Goal: Information Seeking & Learning: Learn about a topic

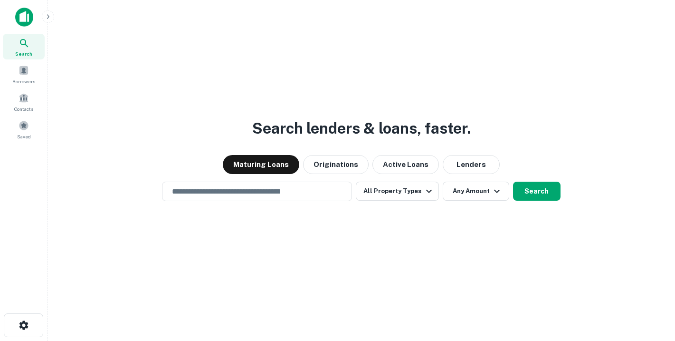
click at [154, 155] on div "Maturing Loans Originations Active Loans Lenders" at bounding box center [361, 164] width 612 height 19
click at [270, 197] on div "​" at bounding box center [257, 190] width 190 height 19
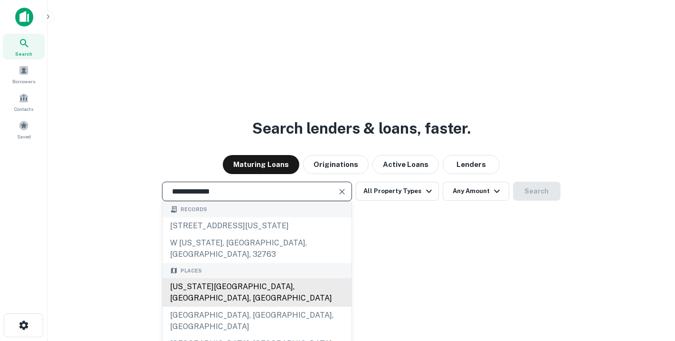
click at [237, 285] on div "New York City, NY, USA" at bounding box center [256, 292] width 189 height 28
type input "**********"
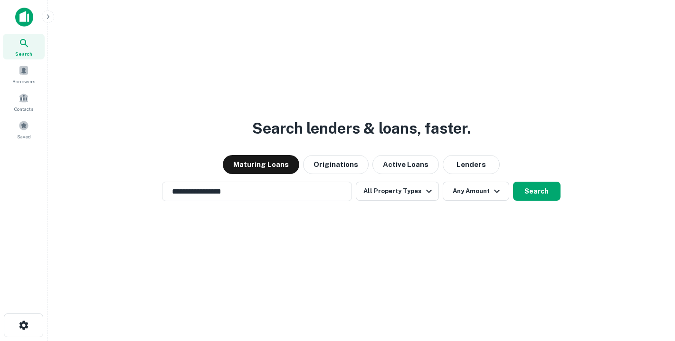
click at [396, 241] on div "**********" at bounding box center [361, 193] width 612 height 341
click at [389, 197] on button "All Property Types" at bounding box center [397, 190] width 83 height 19
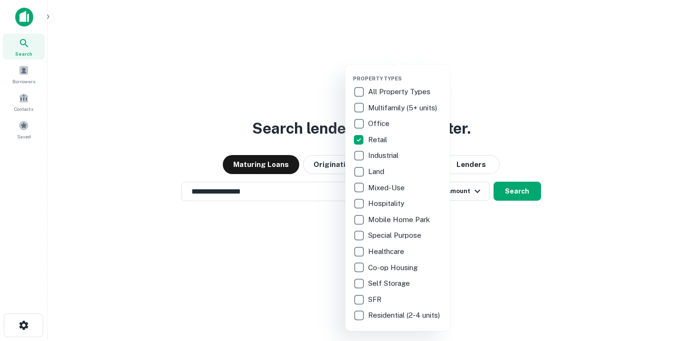
click at [314, 247] on div at bounding box center [337, 170] width 675 height 341
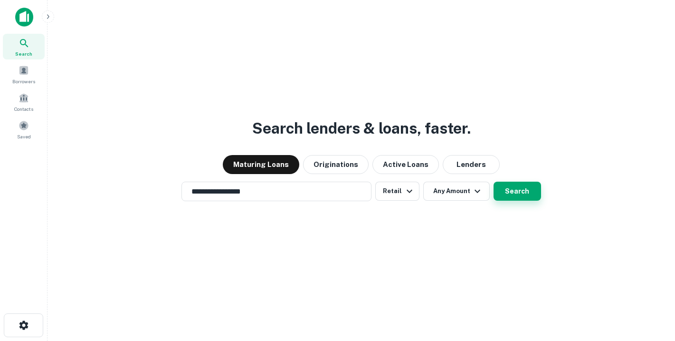
click at [517, 198] on button "Search" at bounding box center [517, 190] width 47 height 19
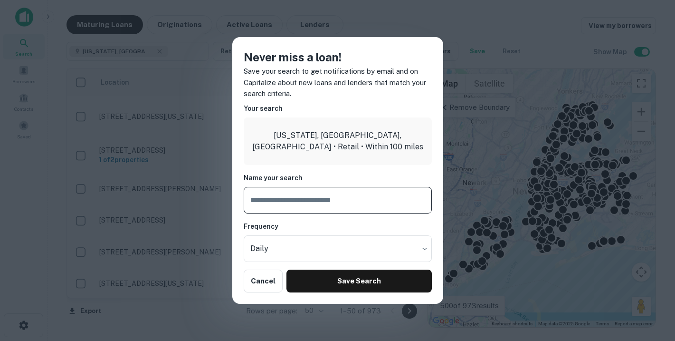
click at [213, 262] on div "Never miss a loan! Save your search to get notifications by email and on Capita…" at bounding box center [337, 170] width 675 height 341
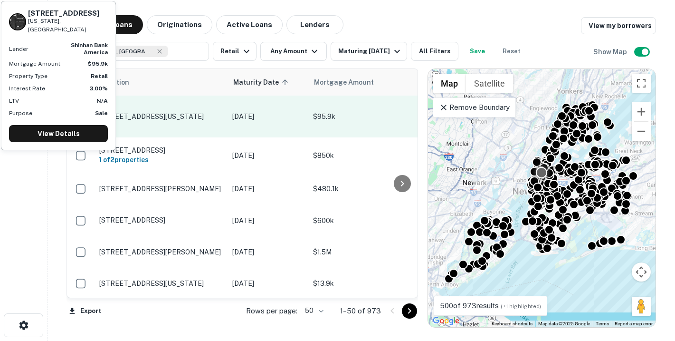
click at [126, 112] on p "208 E 29th St New York, NY10016" at bounding box center [160, 116] width 123 height 9
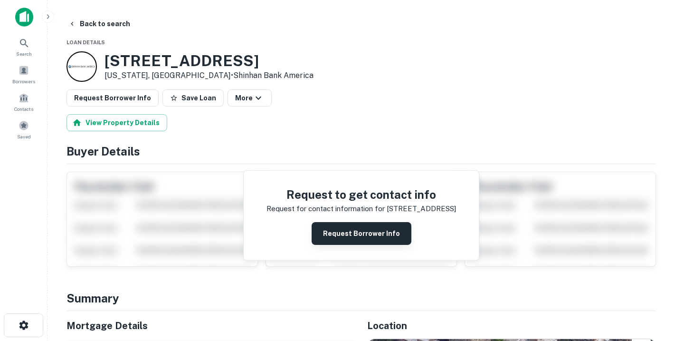
click at [344, 228] on button "Request Borrower Info" at bounding box center [362, 233] width 100 height 23
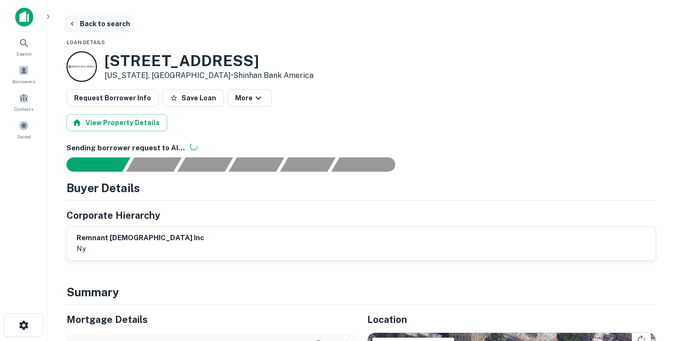
click at [72, 27] on icon "button" at bounding box center [72, 24] width 8 height 8
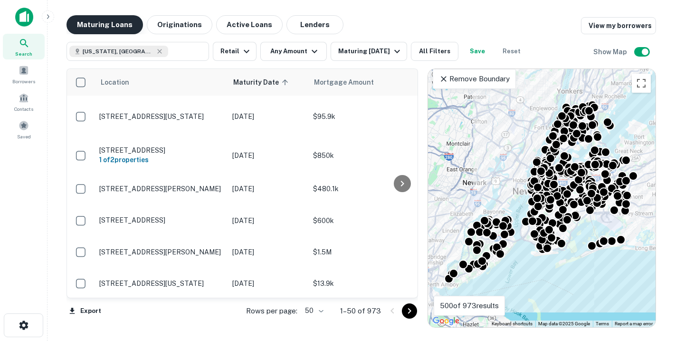
click at [114, 28] on button "Maturing Loans" at bounding box center [104, 24] width 76 height 19
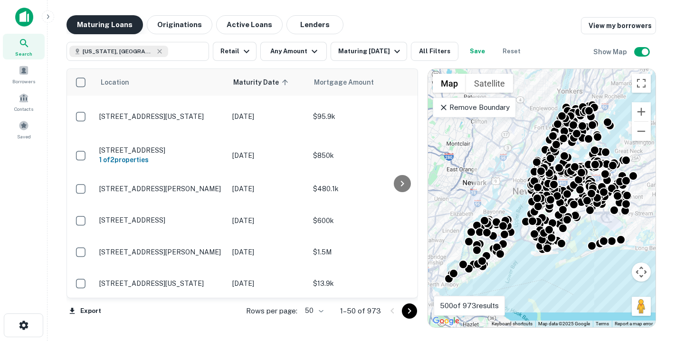
click at [116, 27] on button "Maturing Loans" at bounding box center [104, 24] width 76 height 19
click at [401, 21] on div "Maturing Loans Originations Active Loans Lenders View my borrowers" at bounding box center [360, 24] width 589 height 19
click at [383, 25] on div "Maturing Loans Originations Active Loans Lenders View my borrowers" at bounding box center [360, 24] width 589 height 19
click at [378, 51] on div "Maturing [DATE]" at bounding box center [370, 51] width 65 height 11
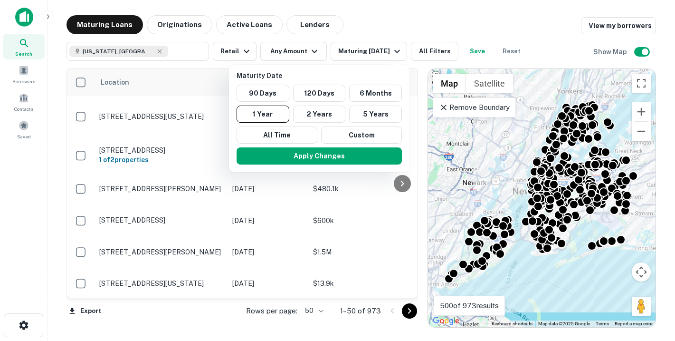
click at [398, 29] on div at bounding box center [337, 170] width 675 height 341
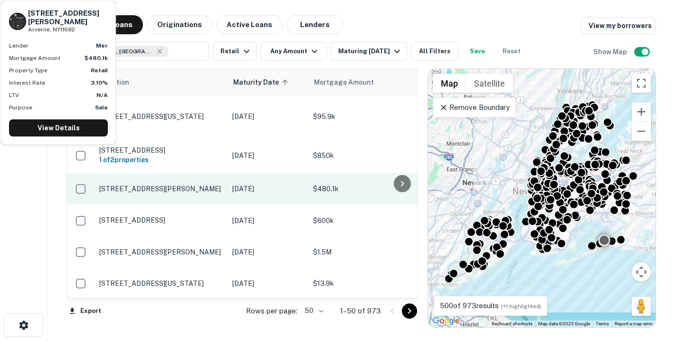
click at [211, 184] on p "[STREET_ADDRESS][PERSON_NAME]" at bounding box center [160, 188] width 123 height 9
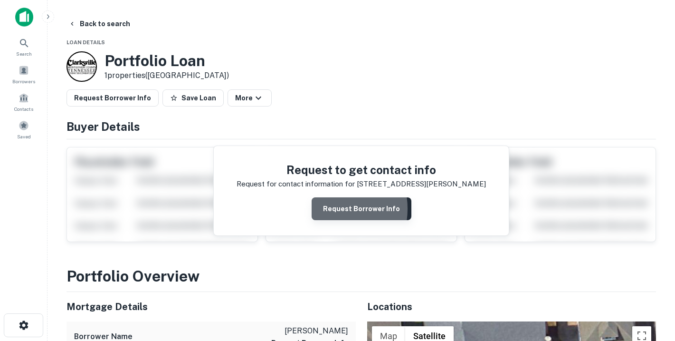
click at [327, 209] on button "Request Borrower Info" at bounding box center [362, 208] width 100 height 23
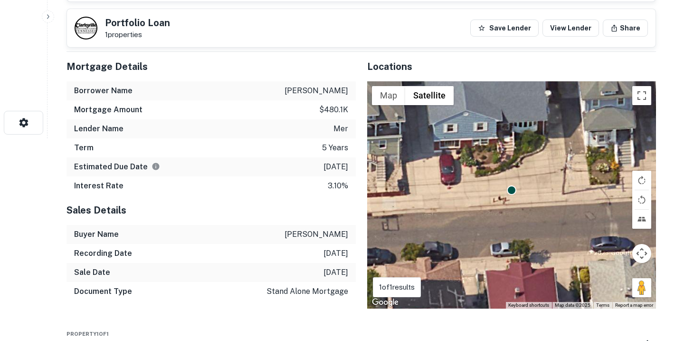
scroll to position [203, 0]
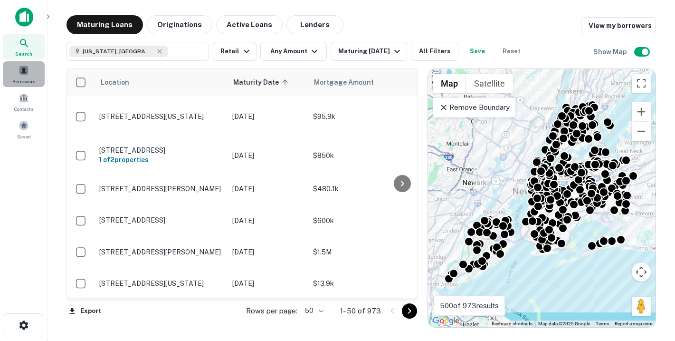
click at [22, 76] on div "Borrowers" at bounding box center [24, 74] width 42 height 26
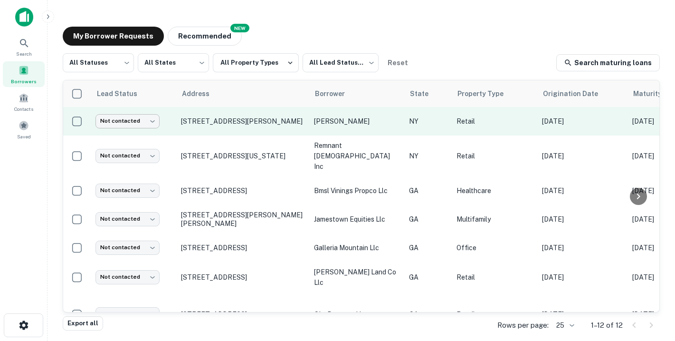
click at [154, 120] on body "Search Borrowers Contacts Saved My Borrower Requests NEW Recommended All Status…" at bounding box center [337, 170] width 675 height 341
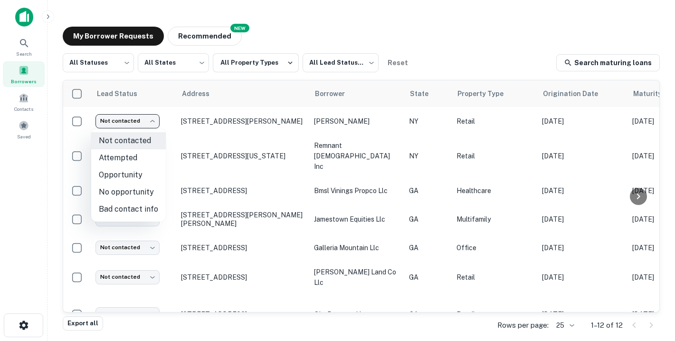
click at [305, 30] on div at bounding box center [337, 170] width 675 height 341
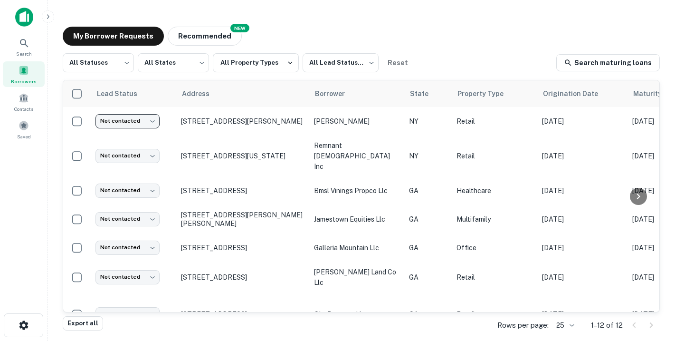
click at [260, 30] on div "My Borrower Requests NEW Recommended" at bounding box center [361, 36] width 597 height 19
click at [218, 38] on button "Recommended" at bounding box center [205, 36] width 74 height 19
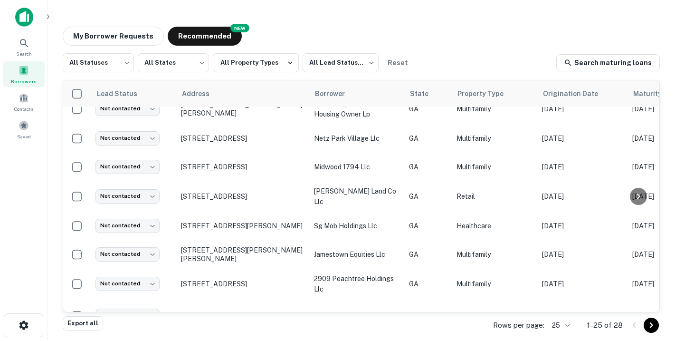
scroll to position [528, 0]
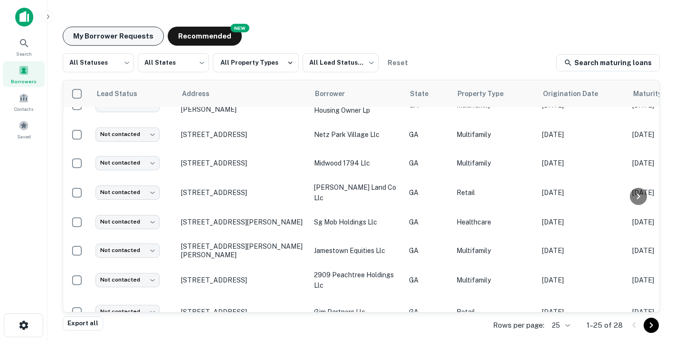
click at [118, 43] on button "My Borrower Requests" at bounding box center [113, 36] width 101 height 19
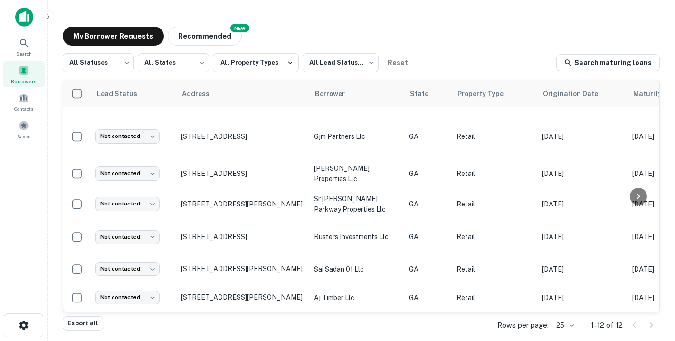
scroll to position [151, 0]
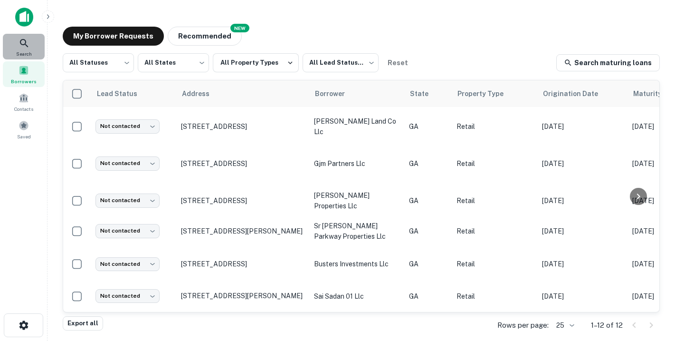
click at [28, 46] on icon at bounding box center [24, 43] width 11 height 11
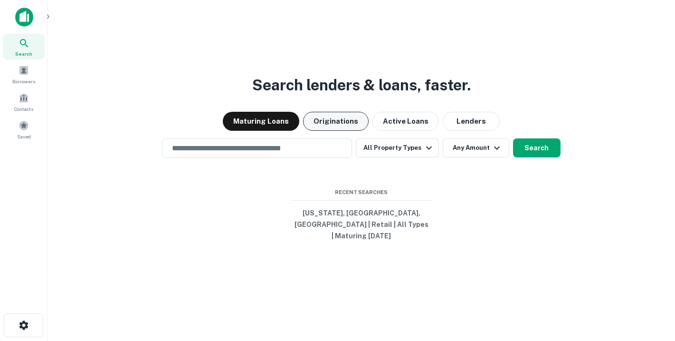
click at [343, 129] on button "Originations" at bounding box center [336, 121] width 66 height 19
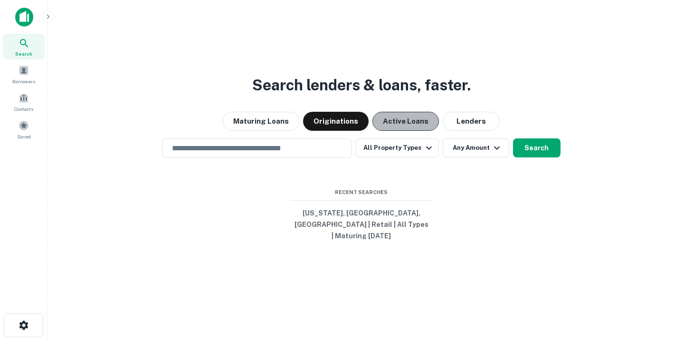
click at [418, 130] on button "Active Loans" at bounding box center [405, 121] width 66 height 19
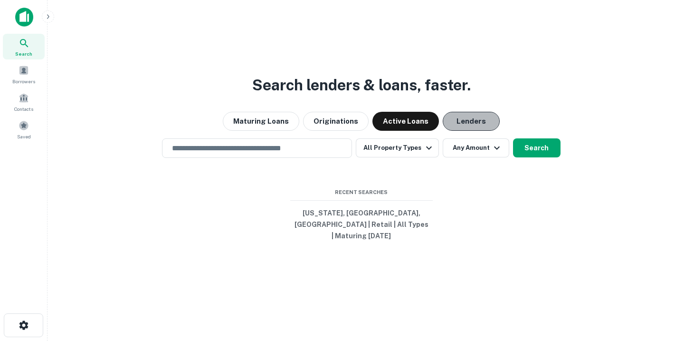
click at [465, 128] on button "Lenders" at bounding box center [471, 121] width 57 height 19
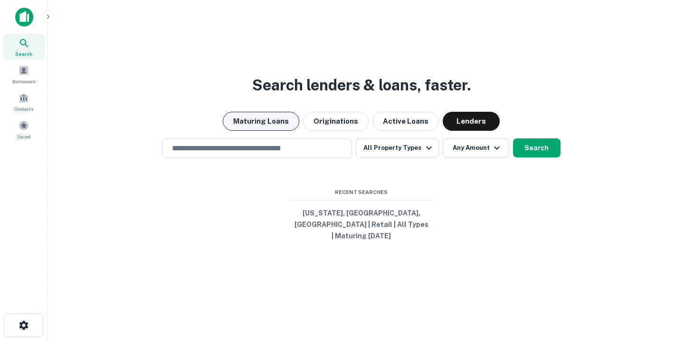
click at [290, 131] on button "Maturing Loans" at bounding box center [261, 121] width 76 height 19
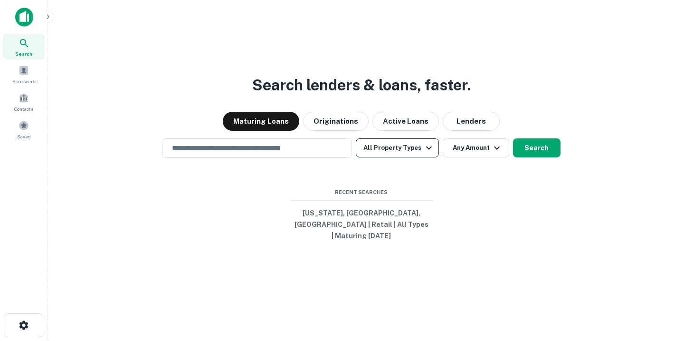
click at [399, 148] on button "All Property Types" at bounding box center [397, 147] width 83 height 19
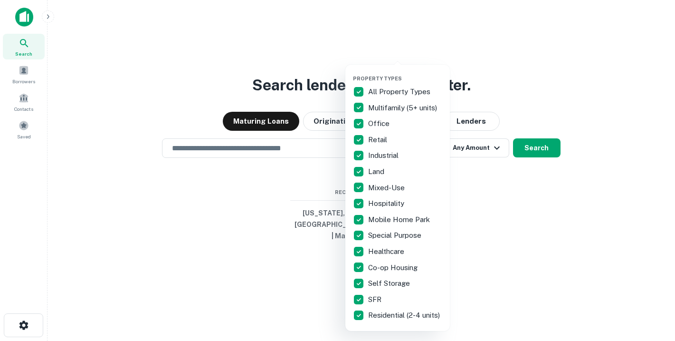
click at [246, 221] on div at bounding box center [337, 170] width 675 height 341
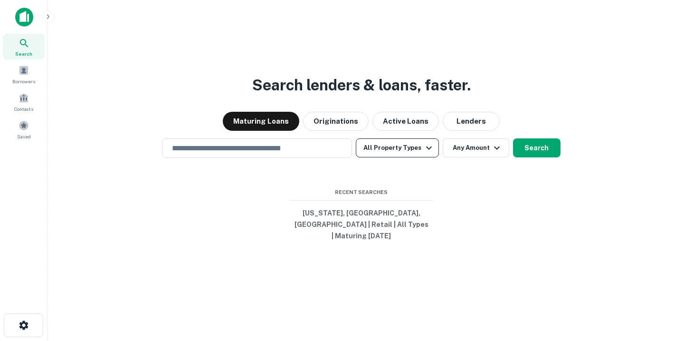
click at [400, 154] on button "All Property Types" at bounding box center [397, 147] width 83 height 19
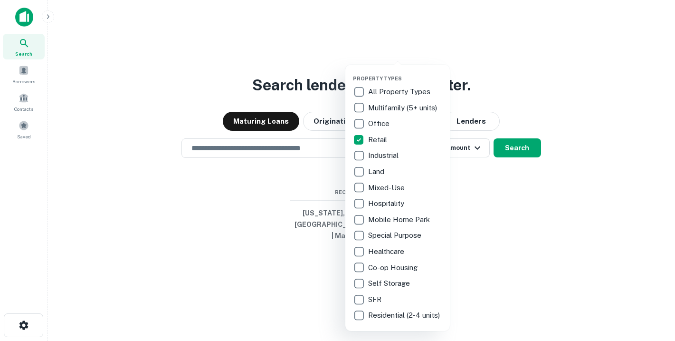
click at [312, 184] on div at bounding box center [337, 170] width 675 height 341
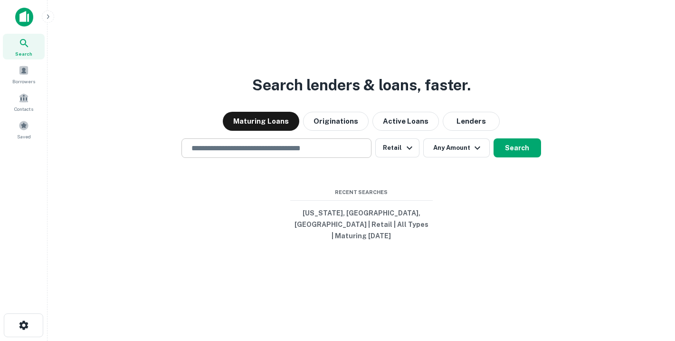
click at [272, 153] on input "text" at bounding box center [276, 147] width 181 height 11
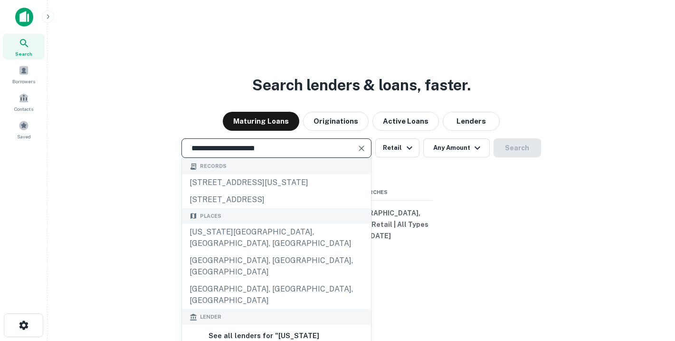
type input "**********"
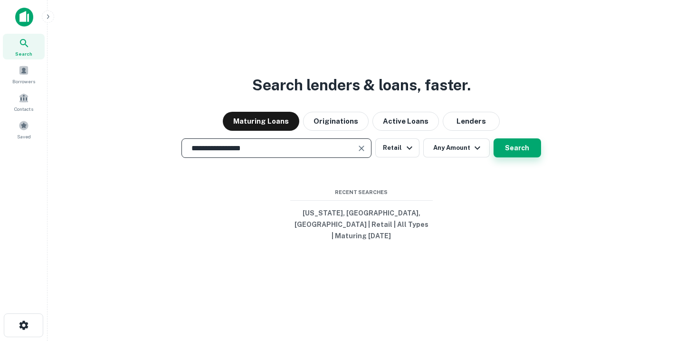
click at [524, 151] on button "Search" at bounding box center [517, 147] width 47 height 19
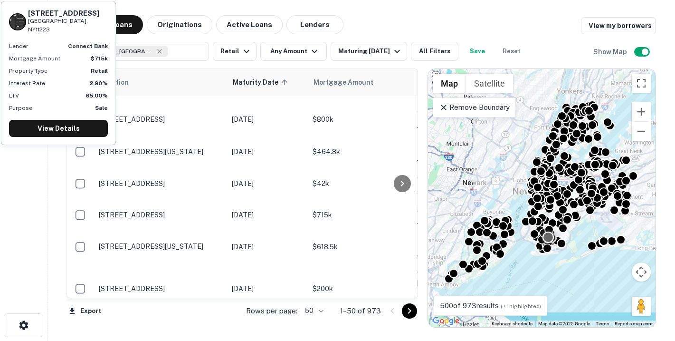
scroll to position [1429, 0]
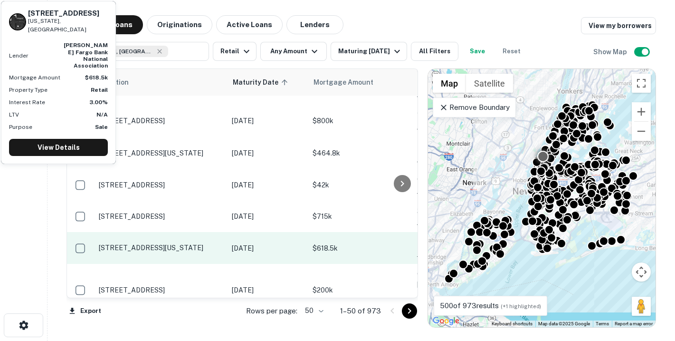
click at [134, 243] on p "26 W 74th St New York, NY10023" at bounding box center [160, 247] width 123 height 9
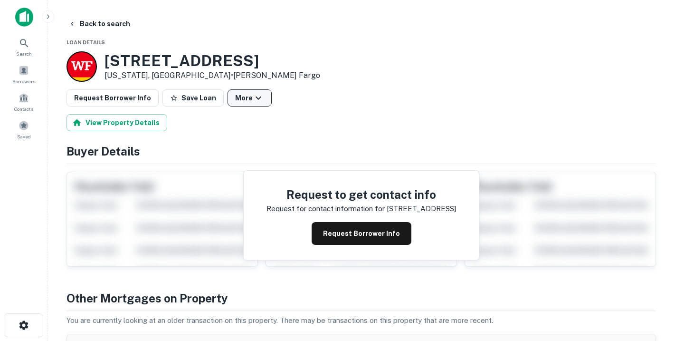
click at [253, 93] on icon "button" at bounding box center [258, 97] width 11 height 11
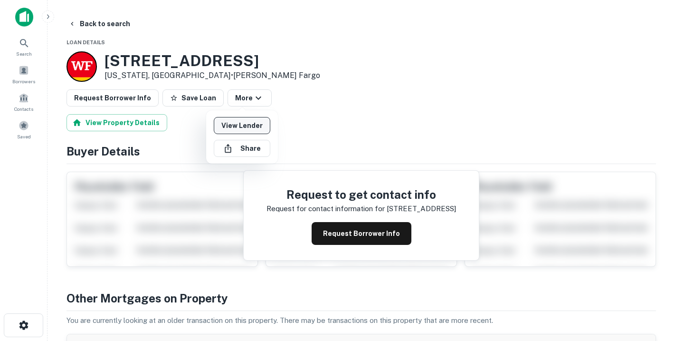
click at [244, 125] on link "View Lender" at bounding box center [242, 125] width 57 height 17
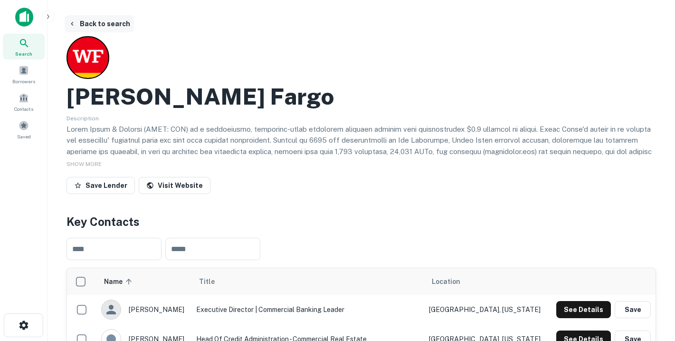
click at [75, 23] on icon "button" at bounding box center [72, 24] width 8 height 8
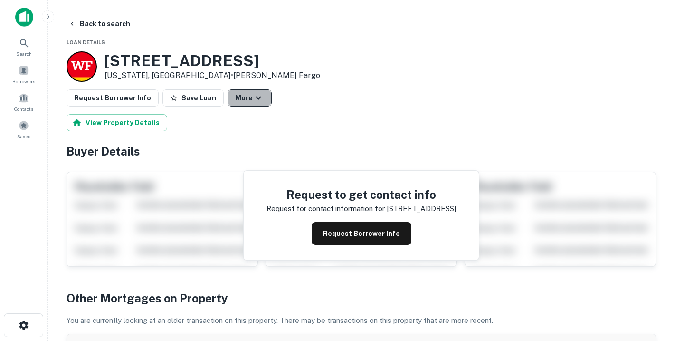
click at [239, 96] on button "More" at bounding box center [250, 97] width 44 height 17
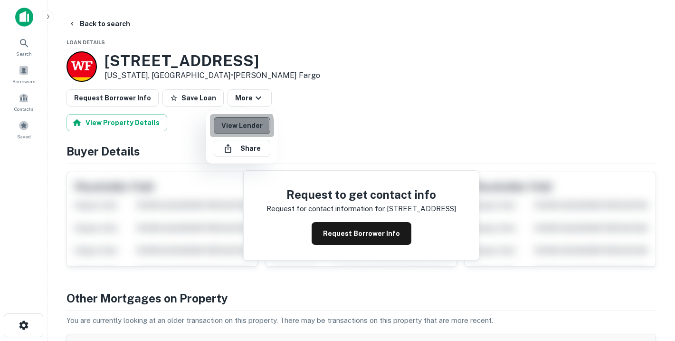
click at [231, 127] on link "View Lender" at bounding box center [242, 125] width 57 height 17
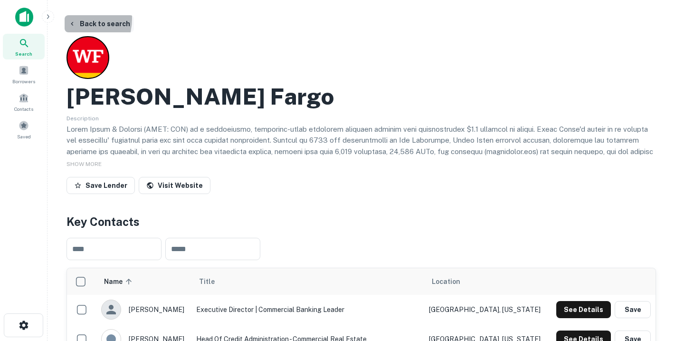
click at [68, 19] on button "Back to search" at bounding box center [99, 23] width 69 height 17
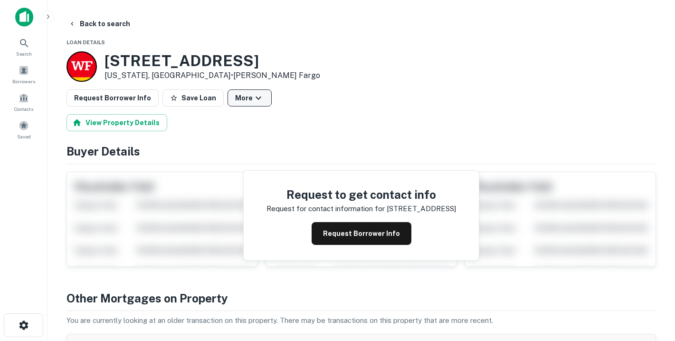
click at [253, 96] on icon "button" at bounding box center [258, 97] width 11 height 11
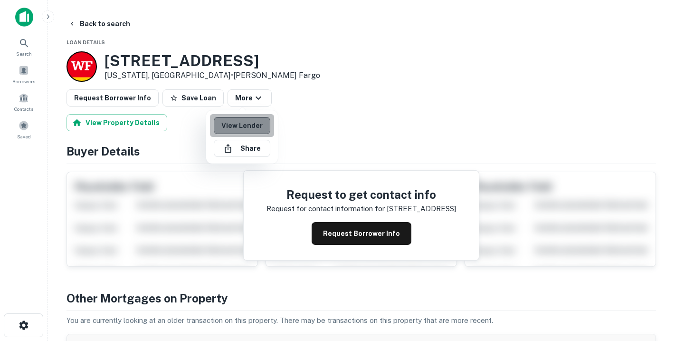
click at [246, 122] on link "View Lender" at bounding box center [242, 125] width 57 height 17
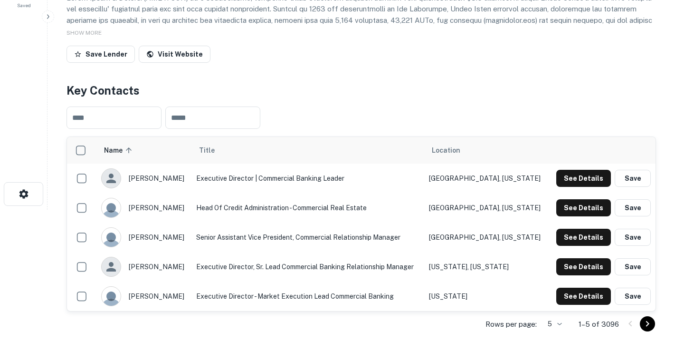
scroll to position [219, 0]
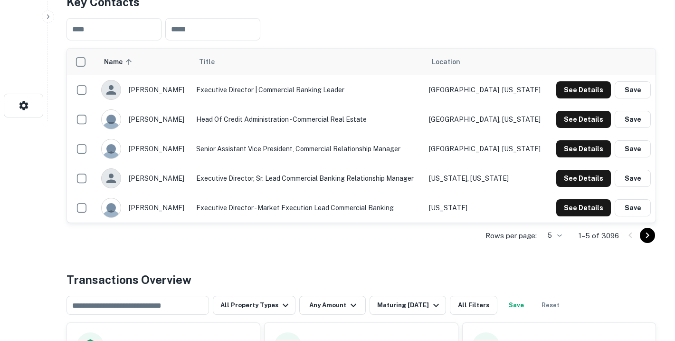
click at [649, 236] on icon "Go to next page" at bounding box center [647, 234] width 11 height 11
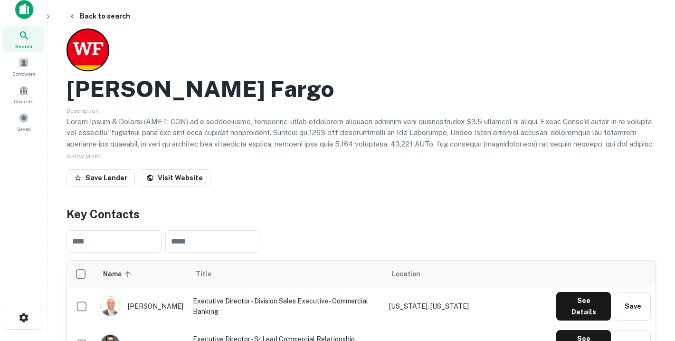
scroll to position [0, 0]
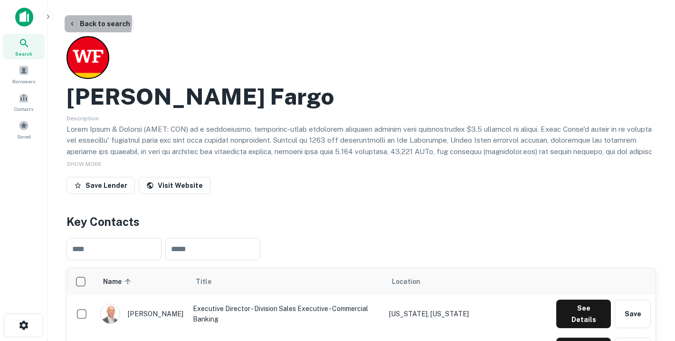
click at [82, 22] on button "Back to search" at bounding box center [99, 23] width 69 height 17
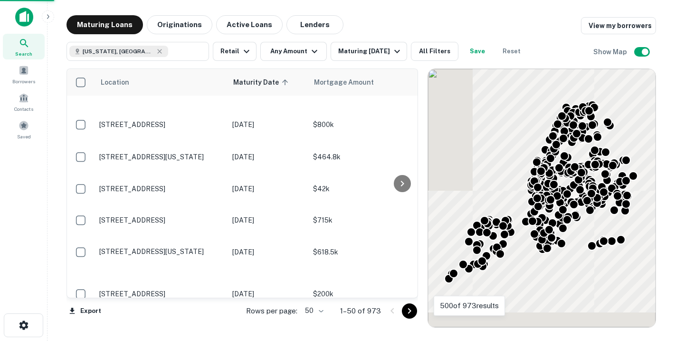
scroll to position [1429, 0]
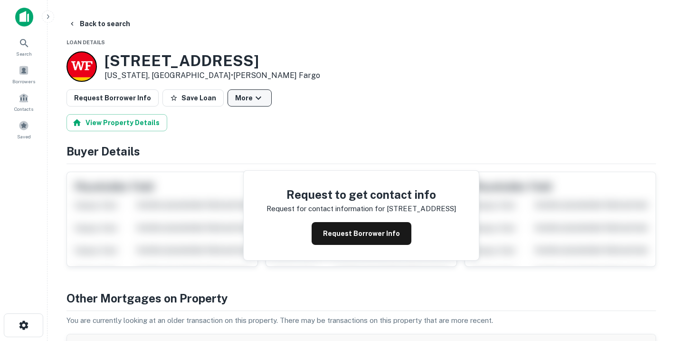
click at [253, 98] on icon "button" at bounding box center [258, 97] width 11 height 11
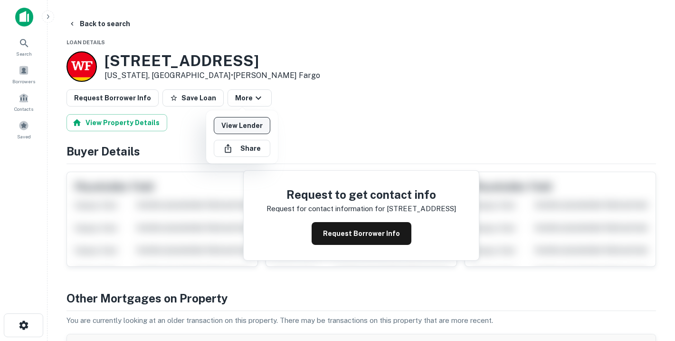
click at [241, 125] on link "View Lender" at bounding box center [242, 125] width 57 height 17
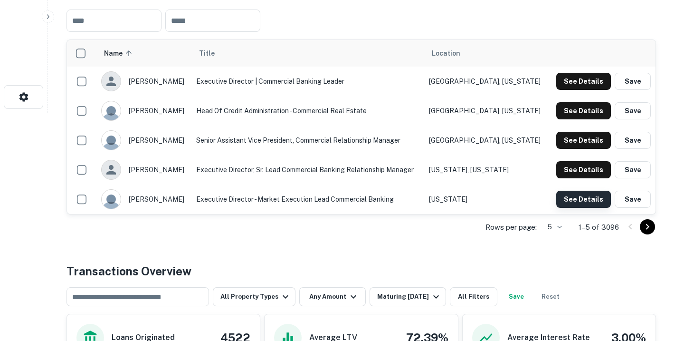
scroll to position [235, 0]
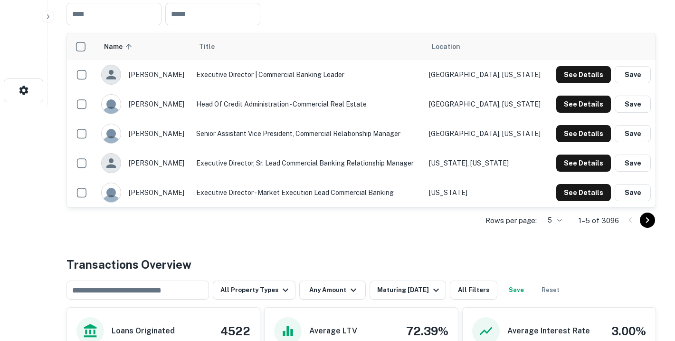
click at [648, 224] on icon "Go to next page" at bounding box center [647, 219] width 11 height 11
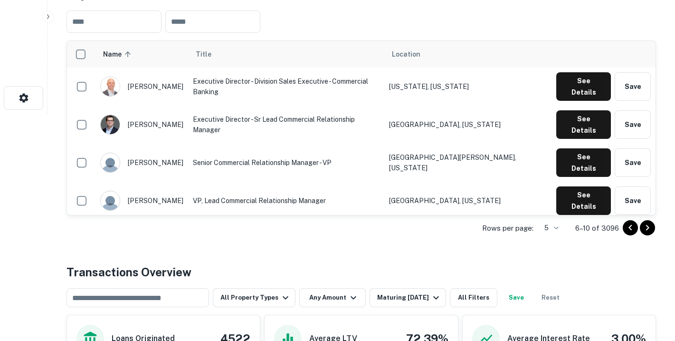
scroll to position [220, 0]
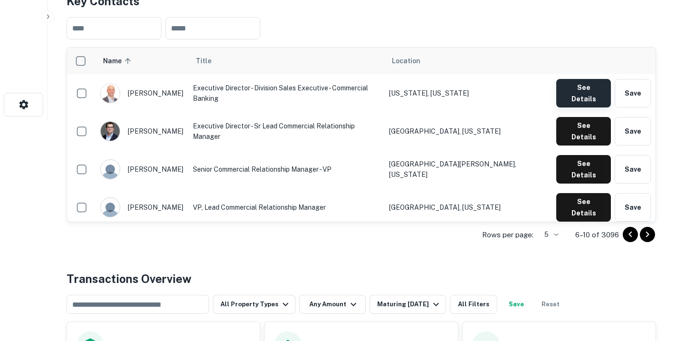
click at [566, 93] on button "See Details" at bounding box center [583, 93] width 55 height 28
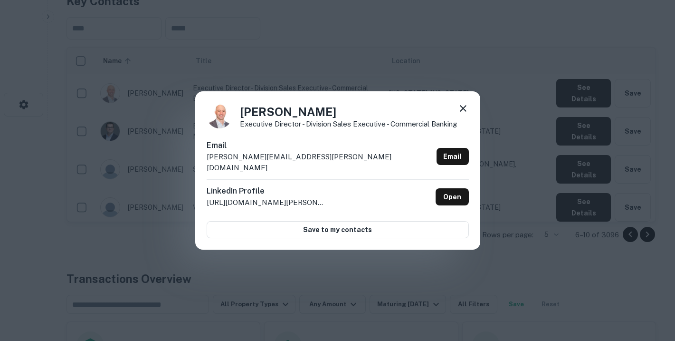
click at [462, 114] on icon at bounding box center [462, 108] width 11 height 11
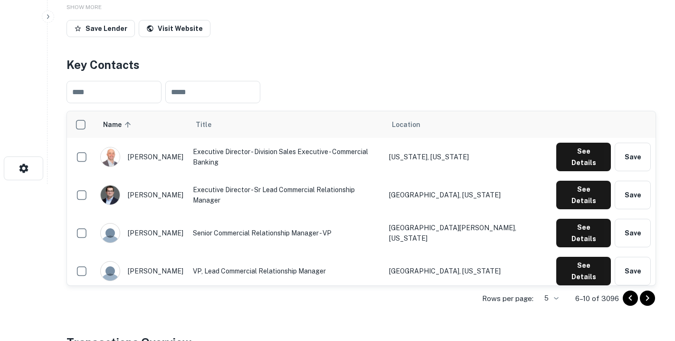
scroll to position [110, 0]
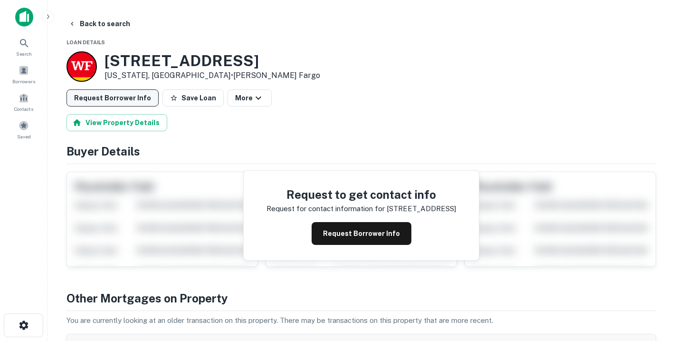
click at [97, 101] on button "Request Borrower Info" at bounding box center [112, 97] width 92 height 17
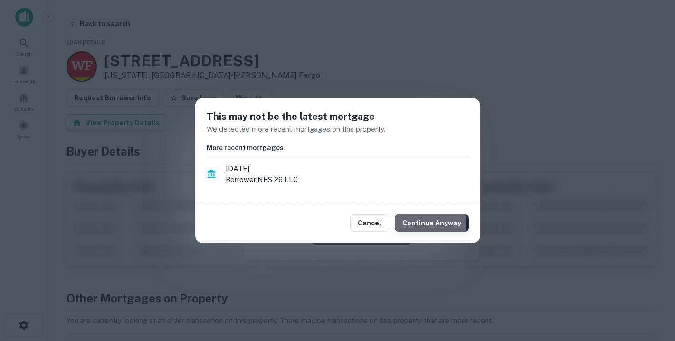
click at [424, 220] on button "Continue Anyway" at bounding box center [432, 222] width 74 height 17
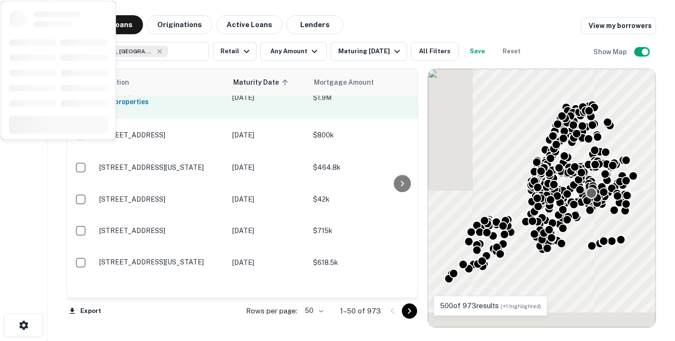
scroll to position [1429, 0]
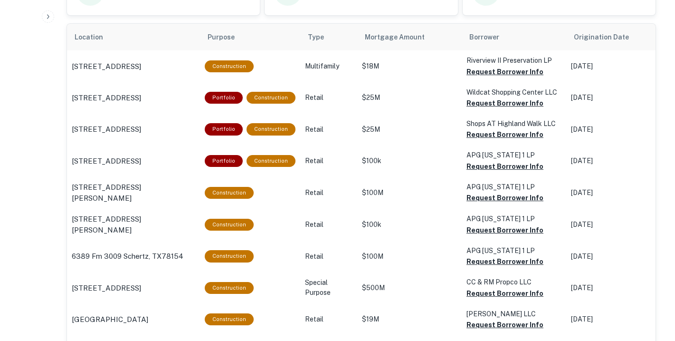
scroll to position [574, 0]
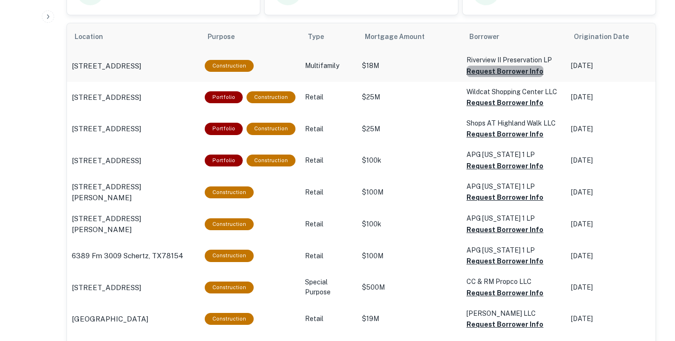
click at [503, 72] on button "Request Borrower Info" at bounding box center [504, 71] width 77 height 11
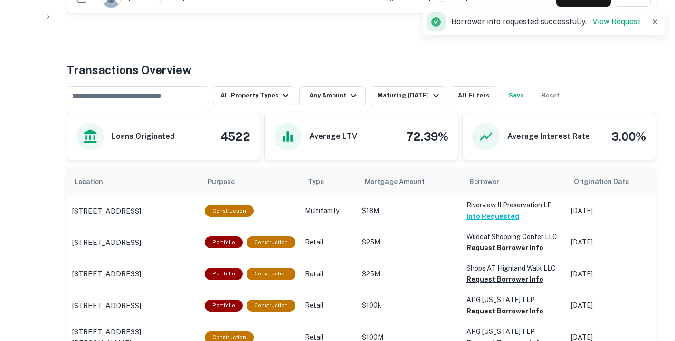
scroll to position [406, 0]
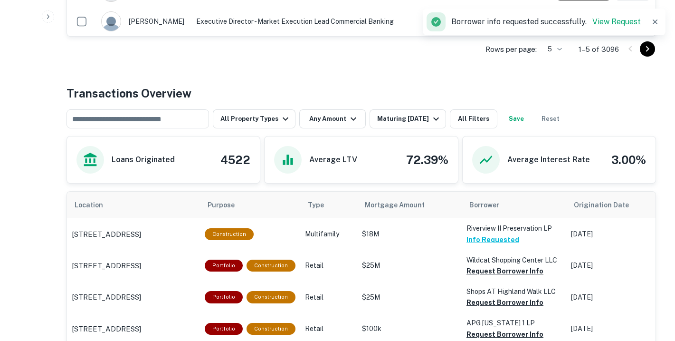
click at [608, 20] on link "View Request" at bounding box center [616, 21] width 48 height 9
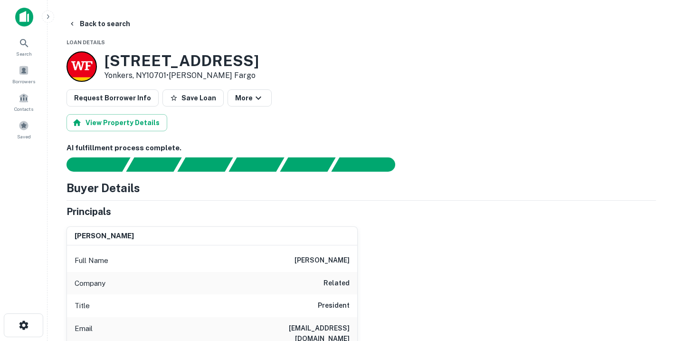
click at [88, 211] on h5 "Principals" at bounding box center [88, 211] width 45 height 14
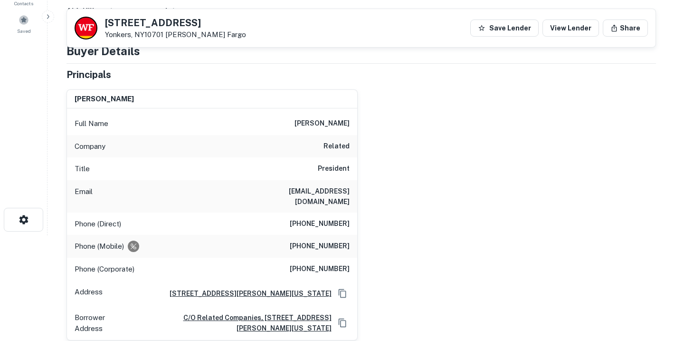
scroll to position [107, 0]
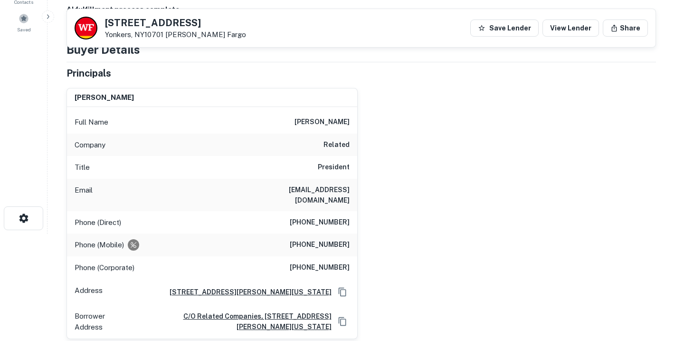
click at [394, 201] on div "matthew k. finkle Full Name matthew k. finkle Company related Title President E…" at bounding box center [357, 209] width 597 height 258
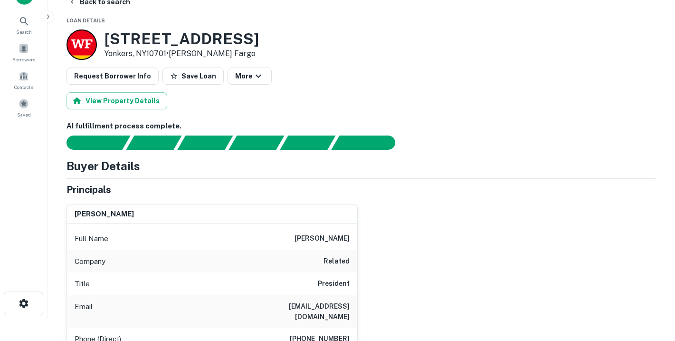
scroll to position [0, 0]
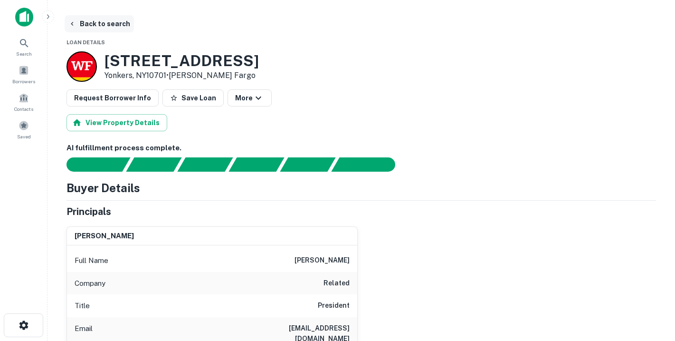
click at [88, 24] on button "Back to search" at bounding box center [99, 23] width 69 height 17
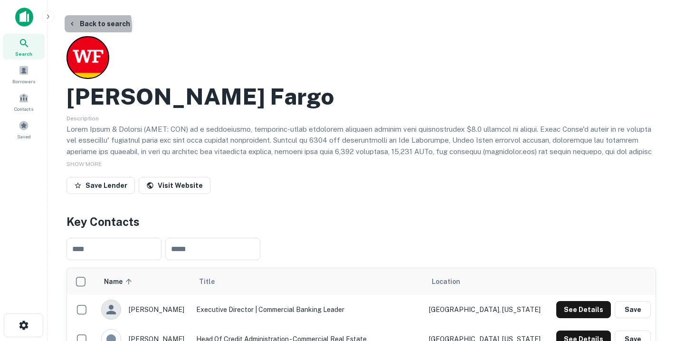
click at [84, 27] on button "Back to search" at bounding box center [99, 23] width 69 height 17
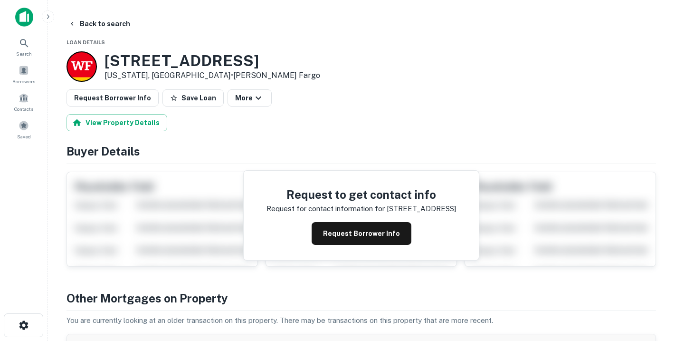
click at [84, 27] on button "Back to search" at bounding box center [99, 23] width 69 height 17
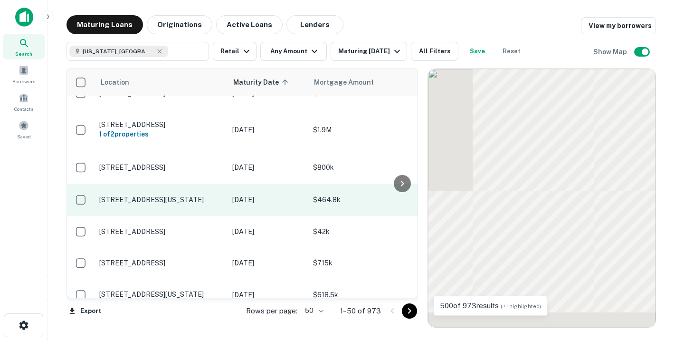
scroll to position [1429, 0]
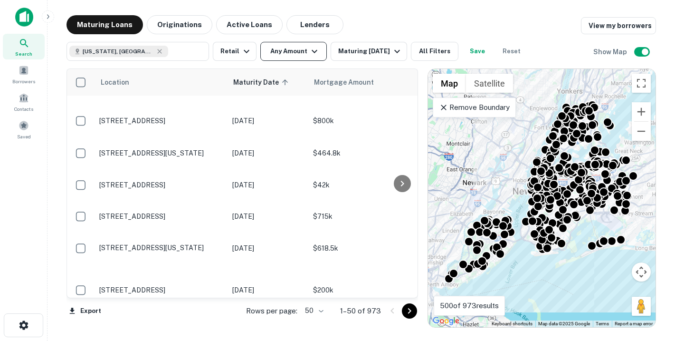
click at [296, 55] on button "Any Amount" at bounding box center [293, 51] width 66 height 19
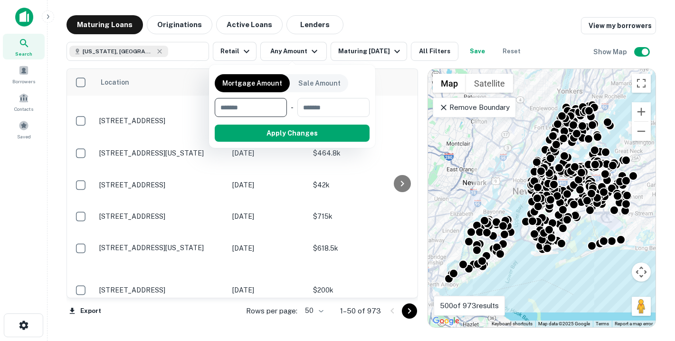
click at [294, 53] on div at bounding box center [337, 170] width 675 height 341
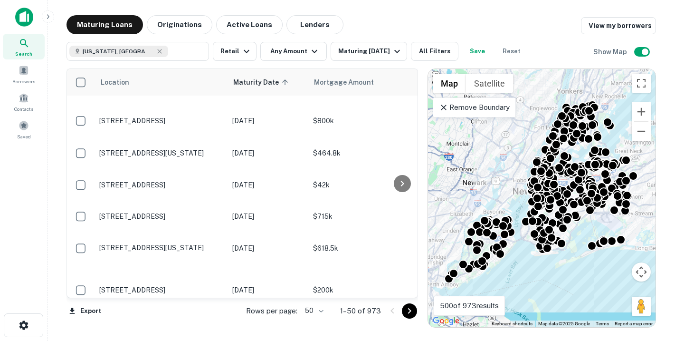
click at [373, 30] on div "Maturing Loans Originations Active Loans Lenders View my borrowers" at bounding box center [360, 24] width 589 height 19
click at [391, 51] on icon "button" at bounding box center [396, 51] width 11 height 11
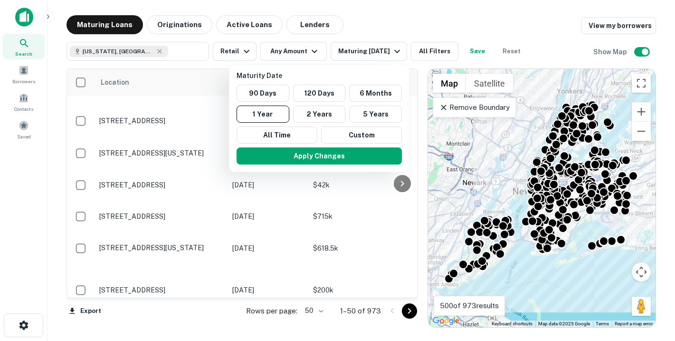
click at [392, 23] on div at bounding box center [337, 170] width 675 height 341
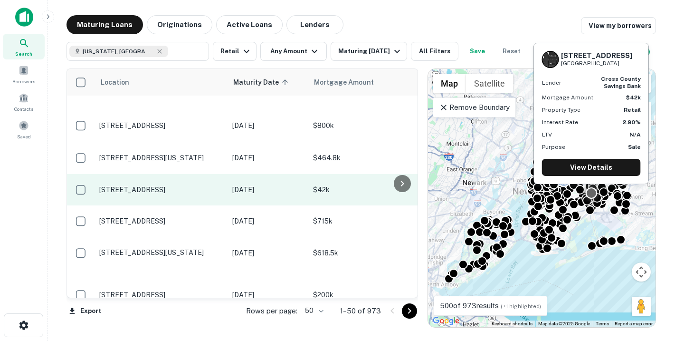
scroll to position [1428, 0]
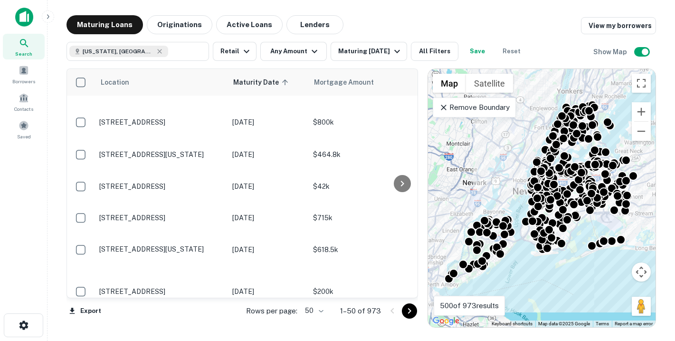
click at [397, 20] on div "Maturing Loans Originations Active Loans Lenders View my borrowers" at bounding box center [360, 24] width 589 height 19
click at [423, 19] on div "Maturing Loans Originations Active Loans Lenders View my borrowers" at bounding box center [360, 24] width 589 height 19
click at [301, 46] on button "Any Amount" at bounding box center [293, 51] width 66 height 19
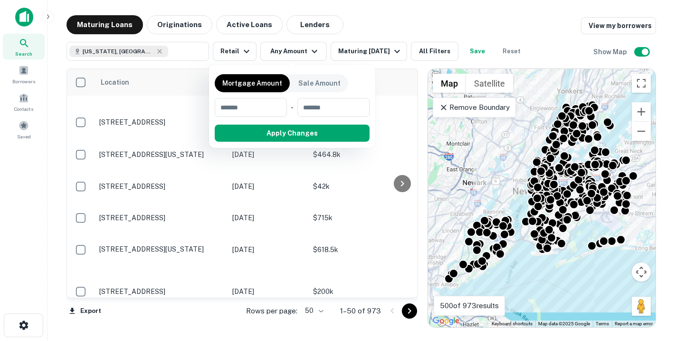
click at [369, 53] on div at bounding box center [337, 170] width 675 height 341
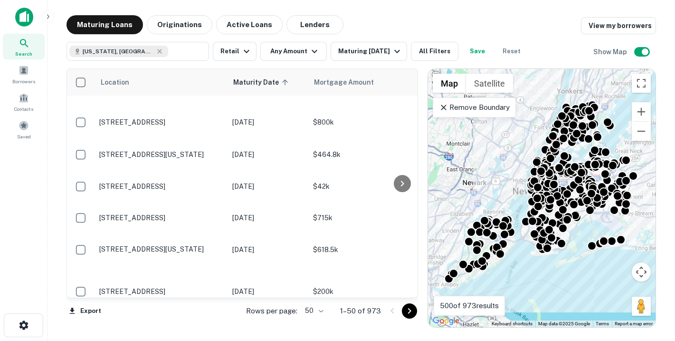
click at [369, 53] on div "Maturing In 1 Year" at bounding box center [370, 51] width 65 height 11
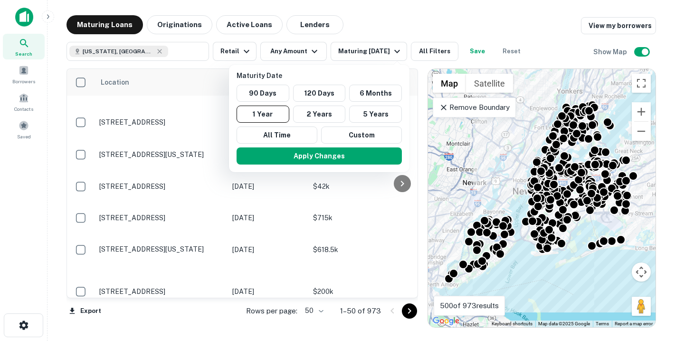
click at [363, 31] on div at bounding box center [337, 170] width 675 height 341
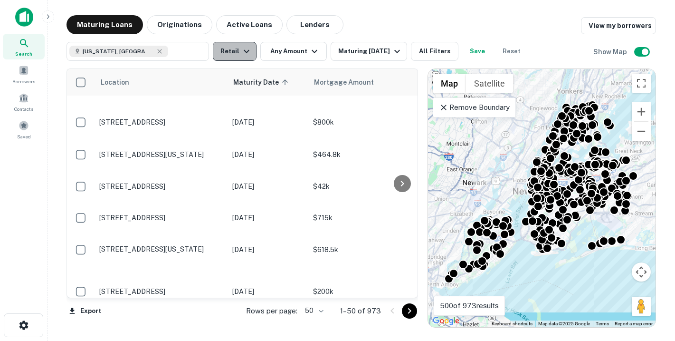
click at [233, 52] on button "Retail" at bounding box center [235, 51] width 44 height 19
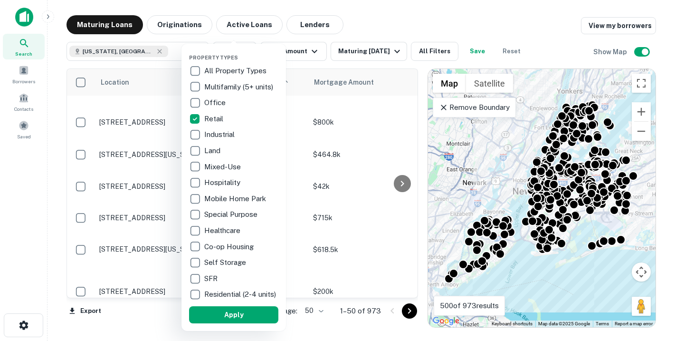
click at [362, 27] on div at bounding box center [337, 170] width 675 height 341
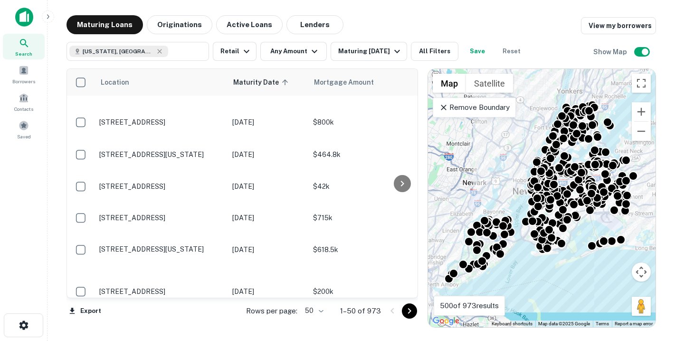
click at [341, 326] on div "Location Maturity Date sorted ascending Mortgage Amount Borrower Name Lender Pu…" at bounding box center [241, 197] width 351 height 259
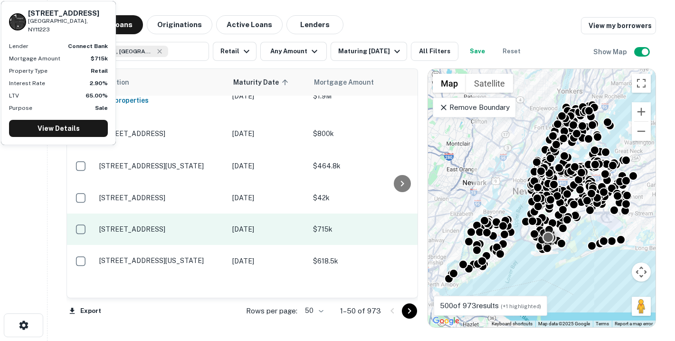
scroll to position [1413, 0]
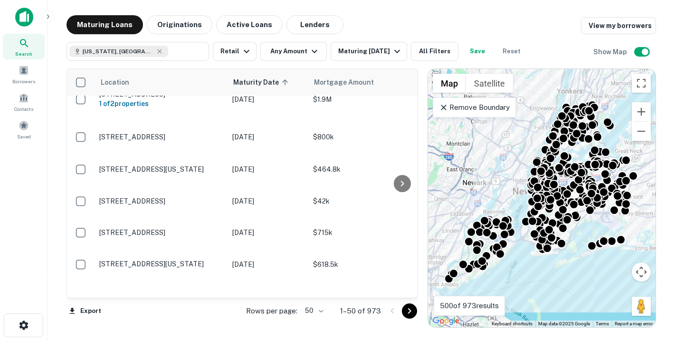
click at [398, 27] on div "Maturing Loans Originations Active Loans Lenders View my borrowers" at bounding box center [360, 24] width 589 height 19
click at [359, 29] on div "Maturing Loans Originations Active Loans Lenders View my borrowers" at bounding box center [360, 24] width 589 height 19
click at [368, 52] on div "Maturing In 1 Year" at bounding box center [370, 51] width 65 height 11
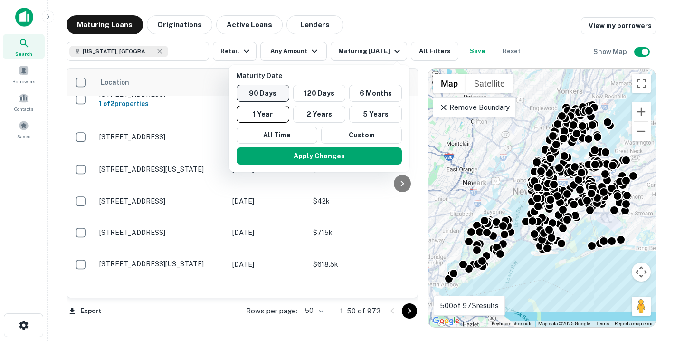
click at [262, 94] on button "90 Days" at bounding box center [263, 93] width 53 height 17
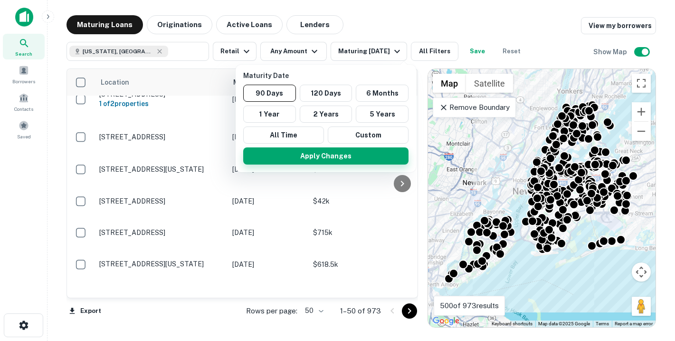
click at [323, 161] on button "Apply Changes" at bounding box center [325, 155] width 165 height 17
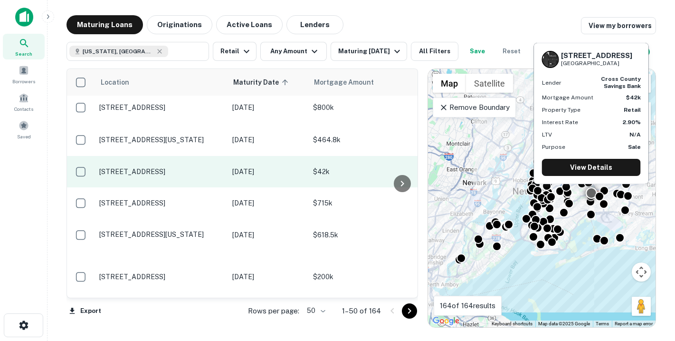
scroll to position [1444, 0]
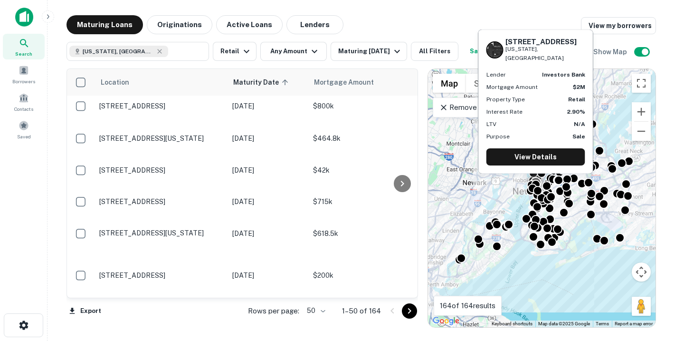
click at [178, 313] on p "[STREET_ADDRESS][US_STATE]" at bounding box center [160, 317] width 123 height 9
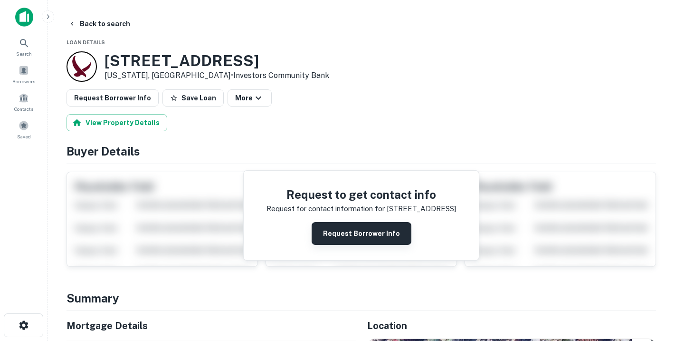
click at [367, 234] on button "Request Borrower Info" at bounding box center [362, 233] width 100 height 23
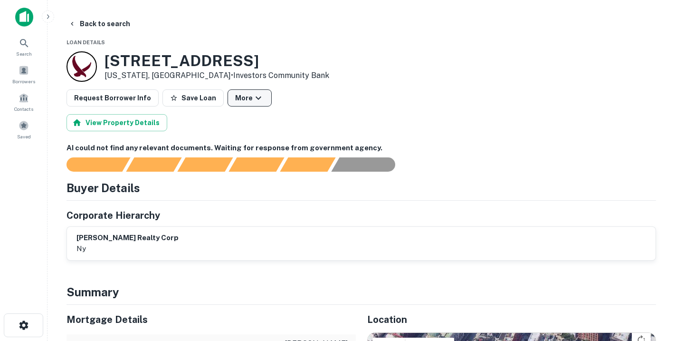
click at [253, 102] on icon "button" at bounding box center [258, 97] width 11 height 11
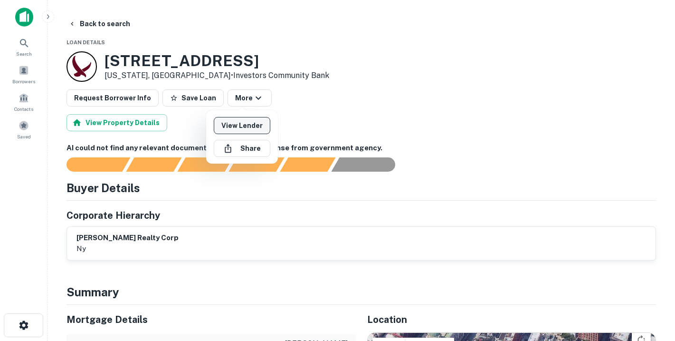
click at [249, 128] on link "View Lender" at bounding box center [242, 125] width 57 height 17
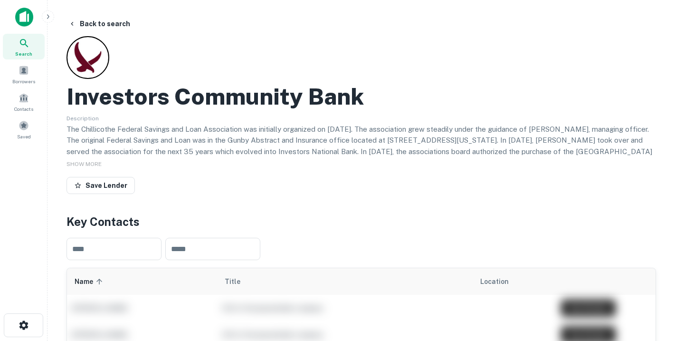
click at [201, 37] on div "Investors Community Bank Description SHOW MORE Save Lender" at bounding box center [360, 116] width 589 height 161
click at [75, 22] on icon "button" at bounding box center [72, 24] width 8 height 8
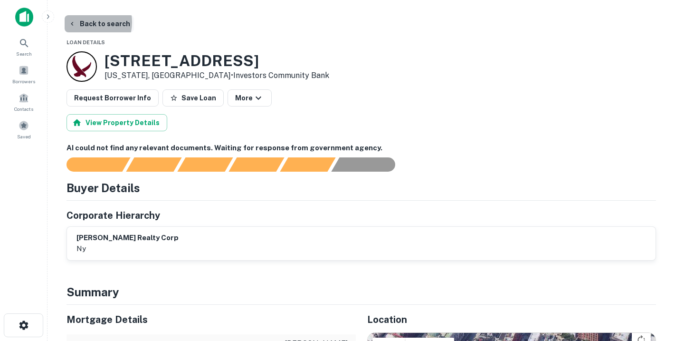
click at [81, 22] on button "Back to search" at bounding box center [99, 23] width 69 height 17
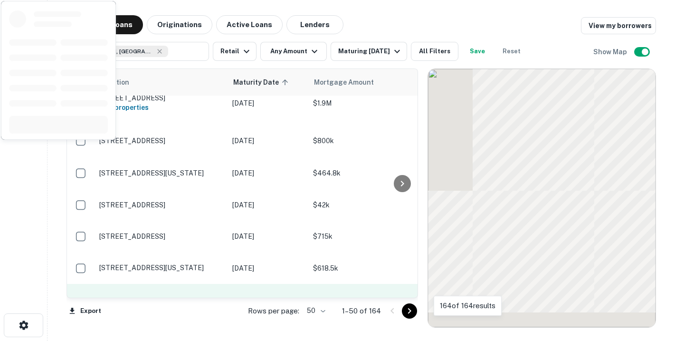
scroll to position [1444, 0]
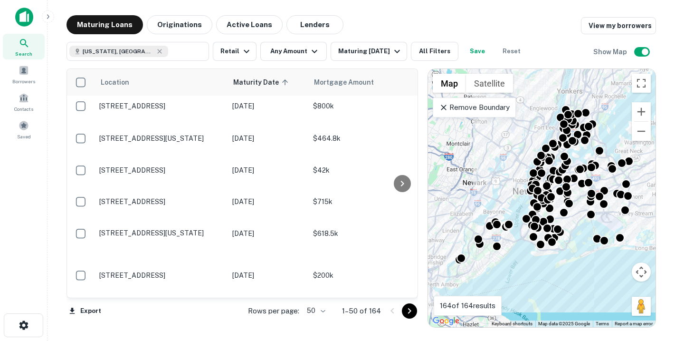
click at [359, 28] on div "Maturing Loans Originations Active Loans Lenders View my borrowers" at bounding box center [360, 24] width 589 height 19
click at [605, 26] on link "View my borrowers" at bounding box center [618, 25] width 75 height 17
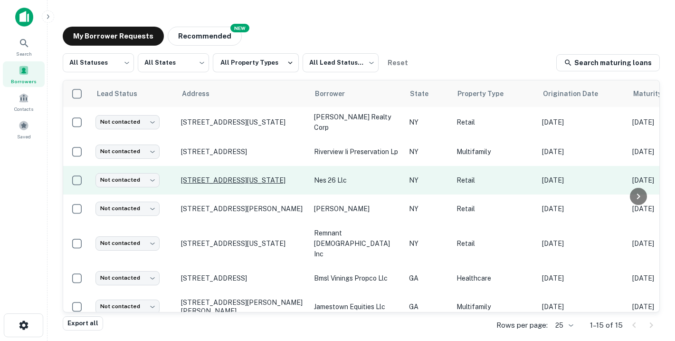
click at [219, 179] on p "[STREET_ADDRESS][US_STATE]" at bounding box center [242, 180] width 123 height 9
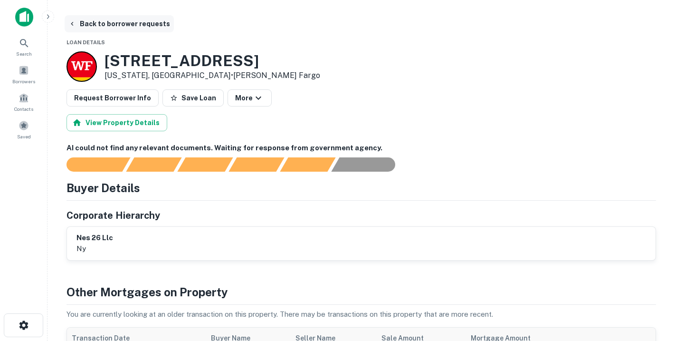
click at [68, 23] on icon "button" at bounding box center [72, 24] width 8 height 8
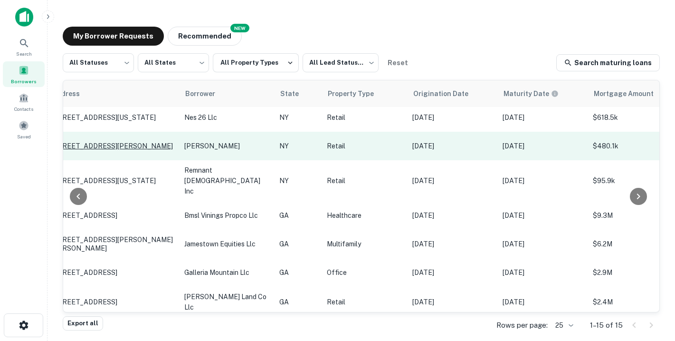
scroll to position [63, 0]
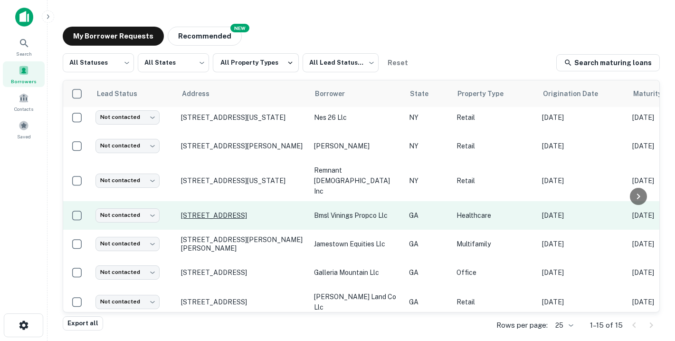
click at [203, 211] on p "[STREET_ADDRESS]" at bounding box center [242, 215] width 123 height 9
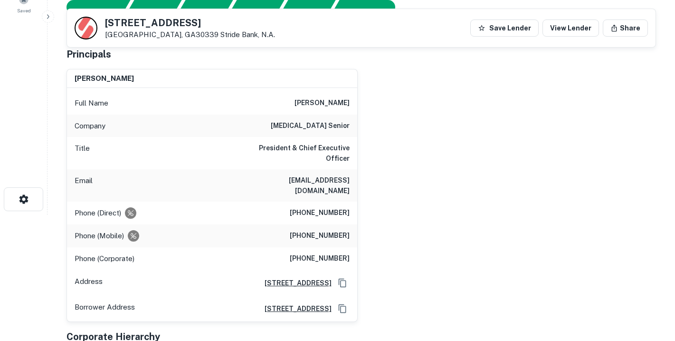
scroll to position [126, 0]
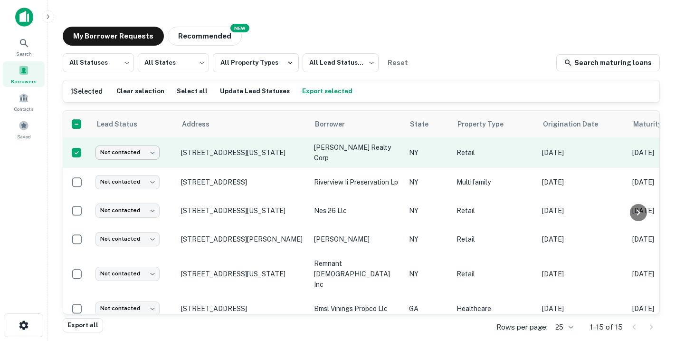
click at [152, 157] on body "Search Borrowers Contacts Saved My Borrower Requests NEW Recommended All Status…" at bounding box center [337, 170] width 675 height 341
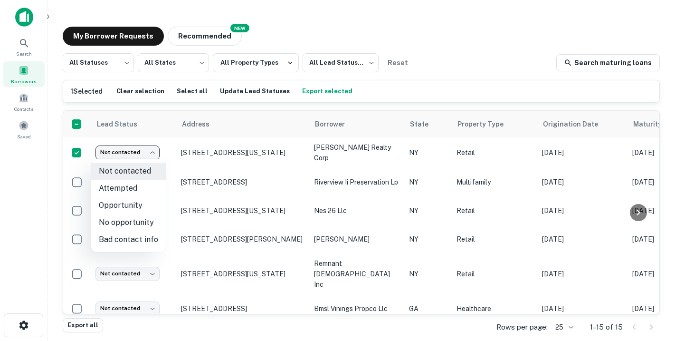
click at [126, 243] on li "Bad contact info" at bounding box center [128, 239] width 75 height 17
type input "**********"
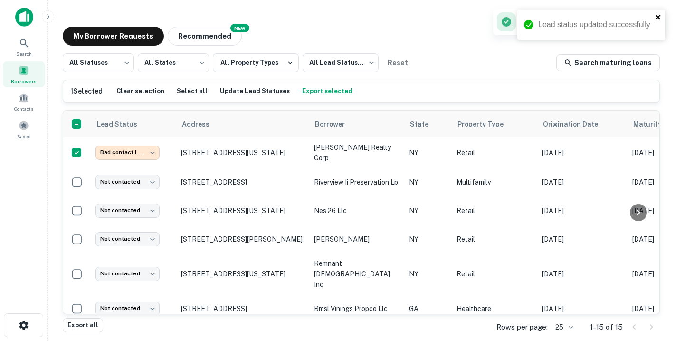
click at [661, 17] on icon "close" at bounding box center [658, 17] width 7 height 8
click at [657, 21] on icon "button" at bounding box center [654, 21] width 9 height 9
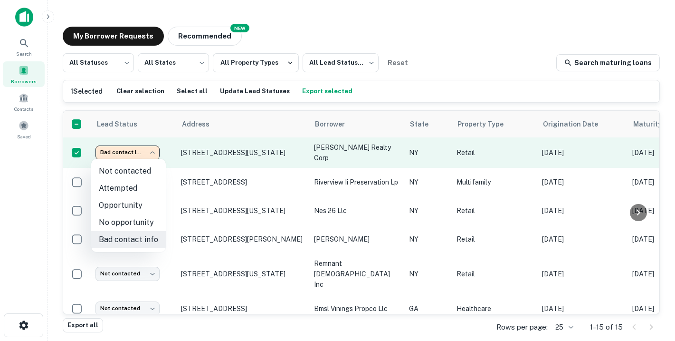
click at [154, 150] on body "**********" at bounding box center [337, 170] width 675 height 341
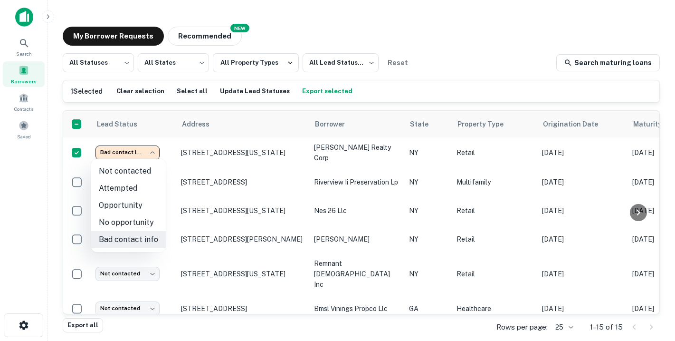
click at [414, 64] on div at bounding box center [337, 170] width 675 height 341
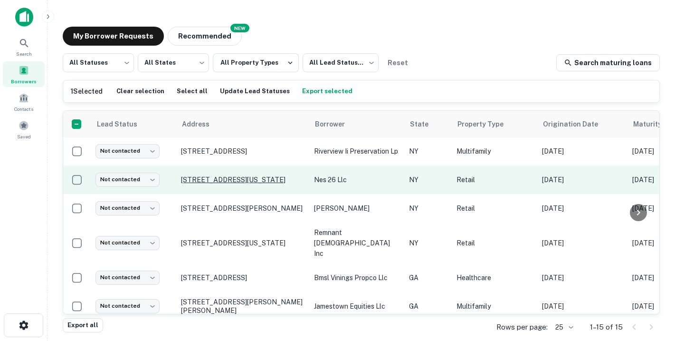
scroll to position [32, 0]
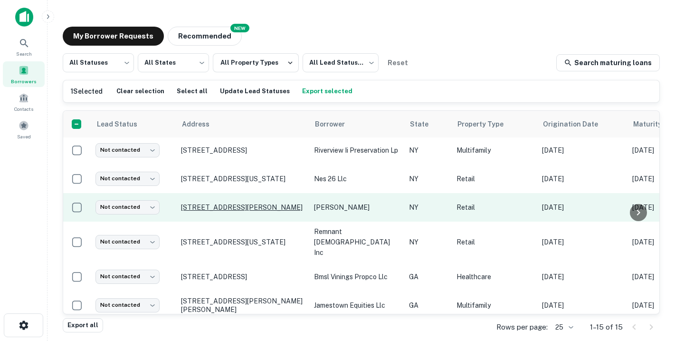
click at [239, 205] on p "[STREET_ADDRESS][PERSON_NAME]" at bounding box center [242, 207] width 123 height 9
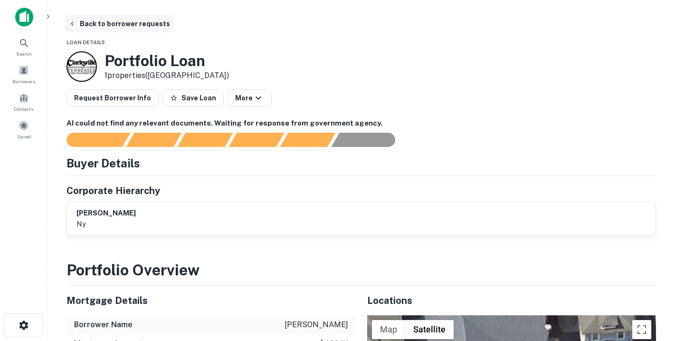
click at [74, 22] on icon "button" at bounding box center [72, 24] width 8 height 8
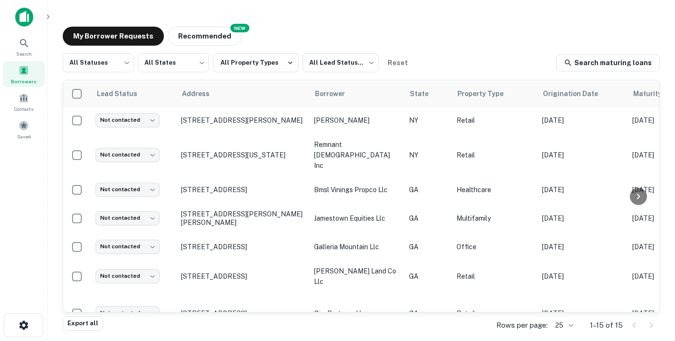
scroll to position [89, 0]
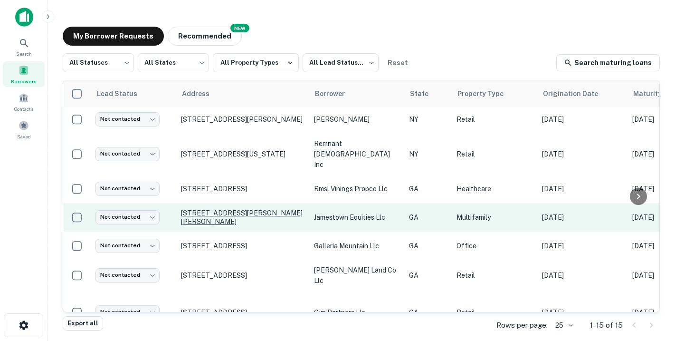
click at [213, 209] on p "[STREET_ADDRESS][PERSON_NAME][PERSON_NAME]" at bounding box center [242, 217] width 123 height 17
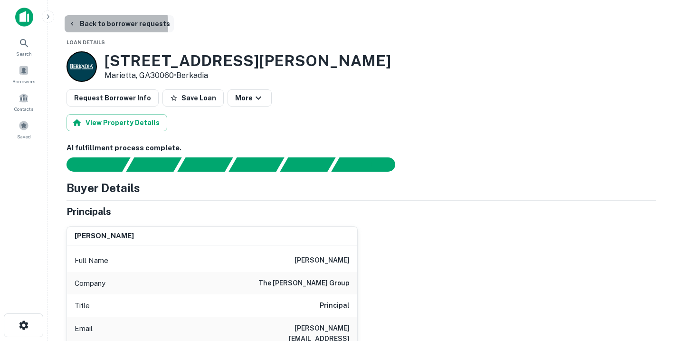
click at [71, 26] on icon "button" at bounding box center [72, 24] width 8 height 8
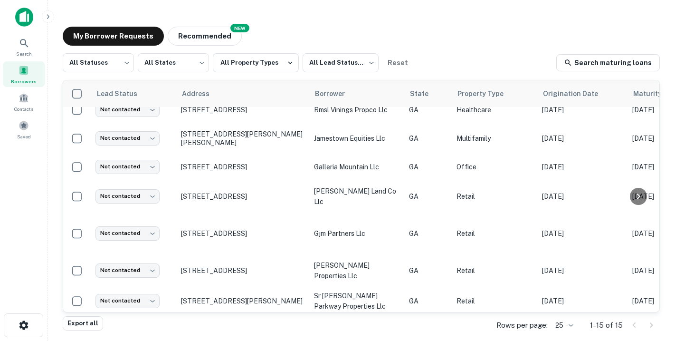
scroll to position [174, 0]
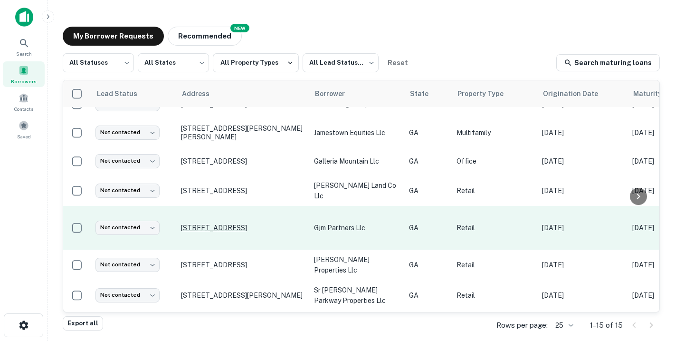
click at [247, 223] on p "[STREET_ADDRESS]" at bounding box center [242, 227] width 123 height 9
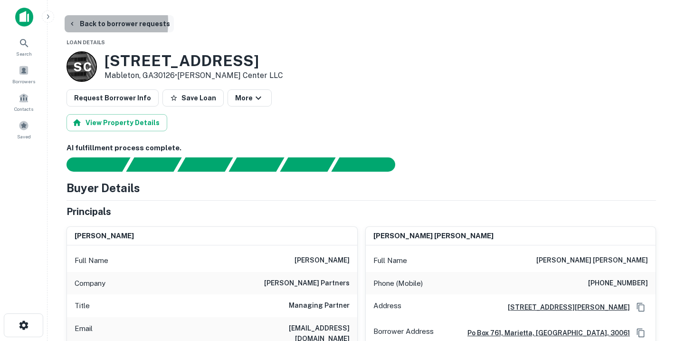
click at [72, 22] on icon "button" at bounding box center [72, 24] width 2 height 4
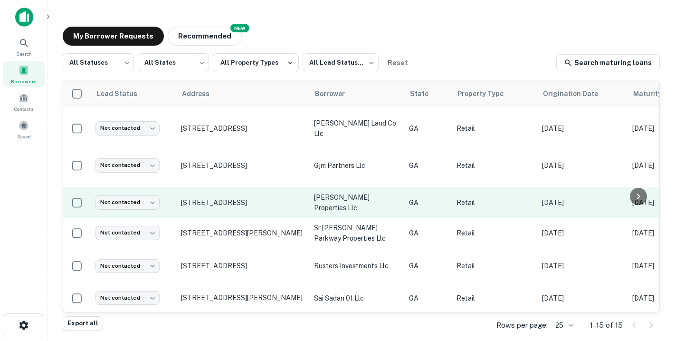
scroll to position [220, 0]
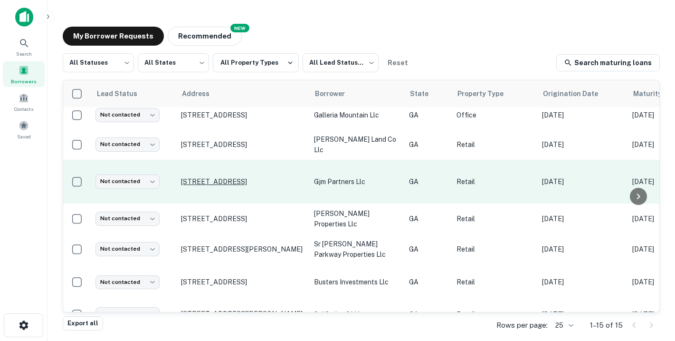
click at [219, 177] on p "[STREET_ADDRESS]" at bounding box center [242, 181] width 123 height 9
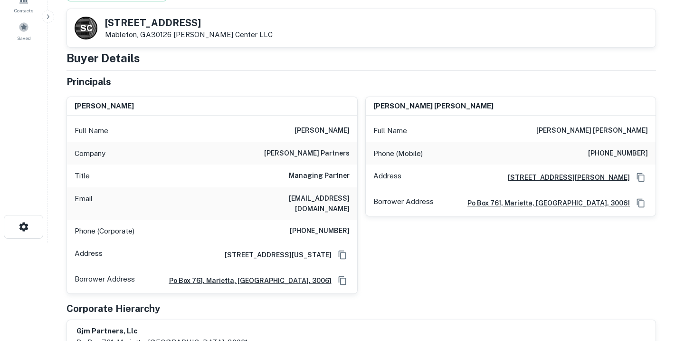
scroll to position [102, 0]
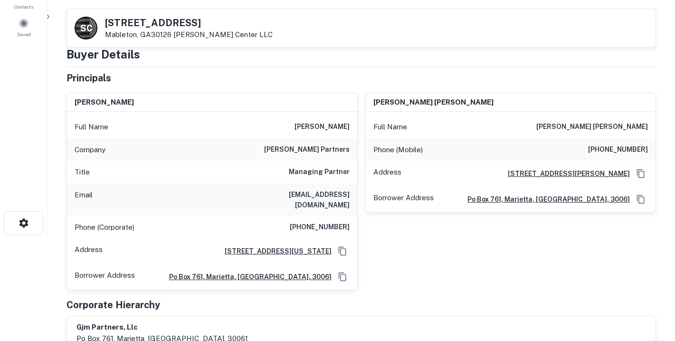
click at [402, 270] on div "[PERSON_NAME] [PERSON_NAME] Full Name [PERSON_NAME] [PERSON_NAME] Phone (Mobile…" at bounding box center [507, 187] width 299 height 205
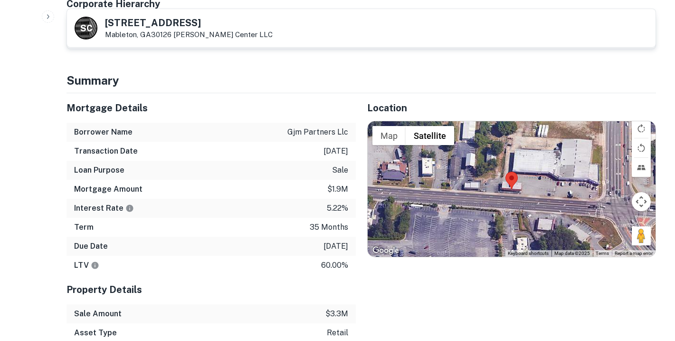
scroll to position [405, 0]
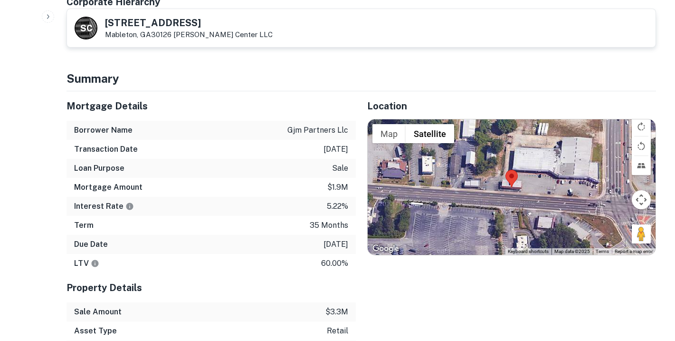
click at [361, 285] on div "Location ← Move left → Move right ↑ Move up ↓ Move down + Zoom in - Zoom out Ho…" at bounding box center [506, 253] width 301 height 325
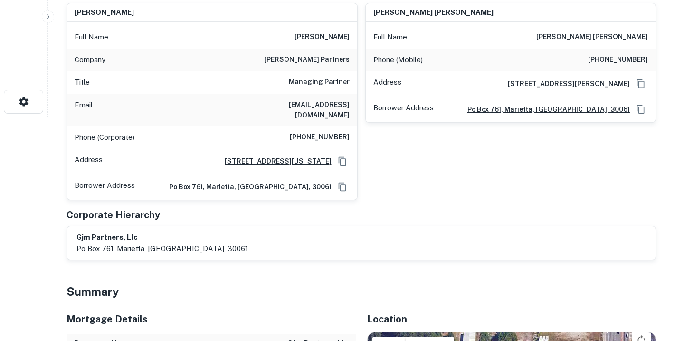
scroll to position [0, 0]
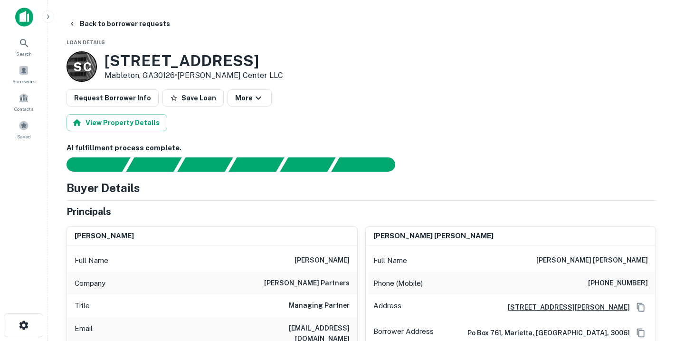
click at [382, 193] on div "Buyer Details" at bounding box center [360, 187] width 589 height 17
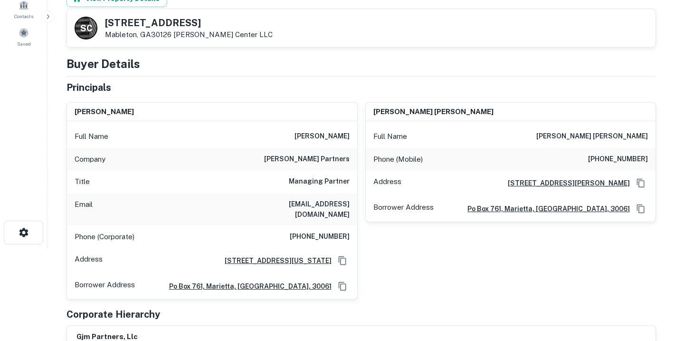
scroll to position [98, 0]
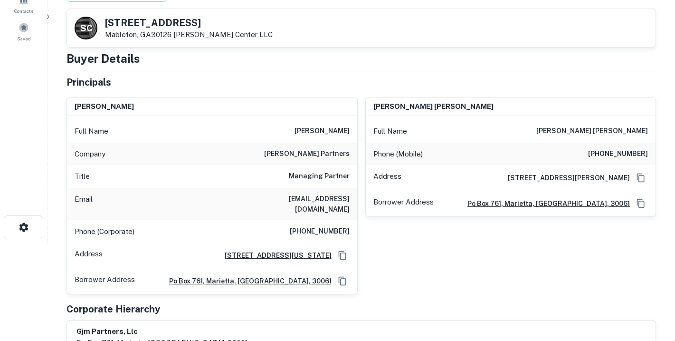
click at [381, 288] on div "Principals [PERSON_NAME] Full Name [PERSON_NAME] Company [PERSON_NAME] partners…" at bounding box center [360, 214] width 589 height 279
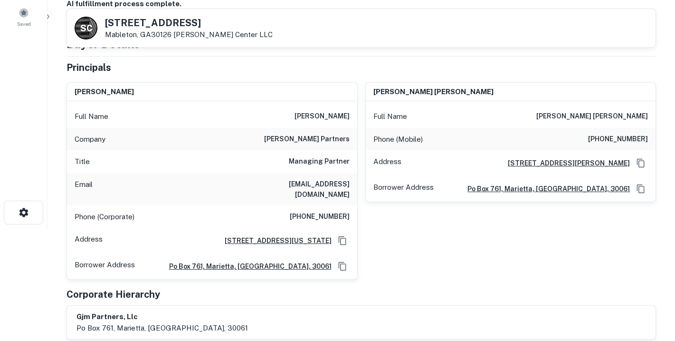
scroll to position [108, 0]
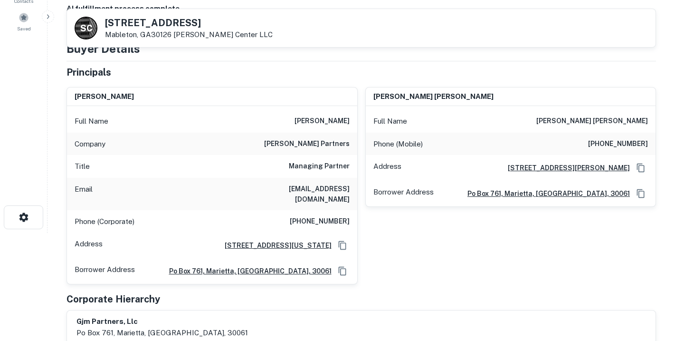
click at [369, 257] on div "[PERSON_NAME] [PERSON_NAME] Full Name [PERSON_NAME] [PERSON_NAME] Phone (Mobile…" at bounding box center [507, 181] width 299 height 205
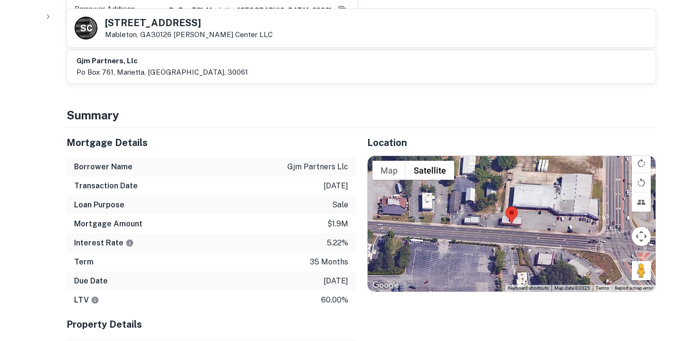
scroll to position [369, 0]
click at [102, 233] on div "Interest Rate 5.22%" at bounding box center [210, 242] width 289 height 19
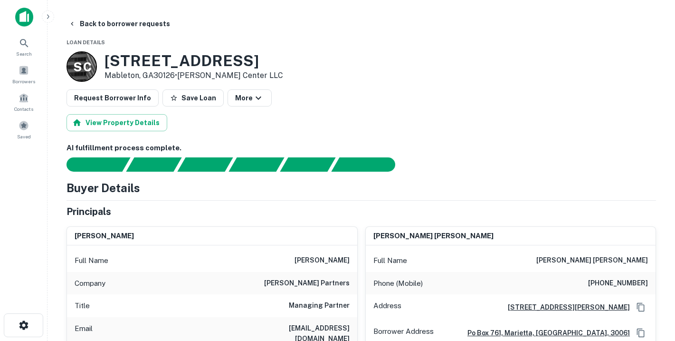
click at [95, 41] on span "Loan Details" at bounding box center [85, 42] width 38 height 6
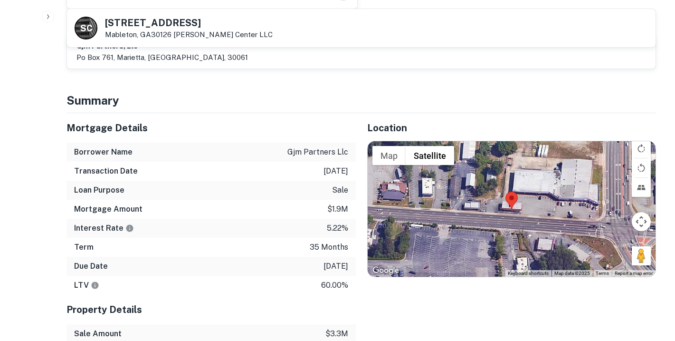
scroll to position [382, 0]
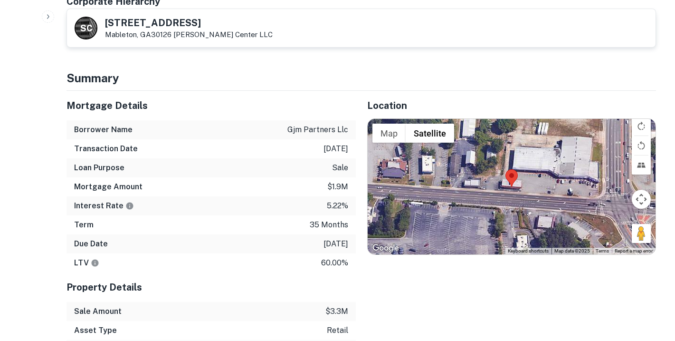
scroll to position [411, 0]
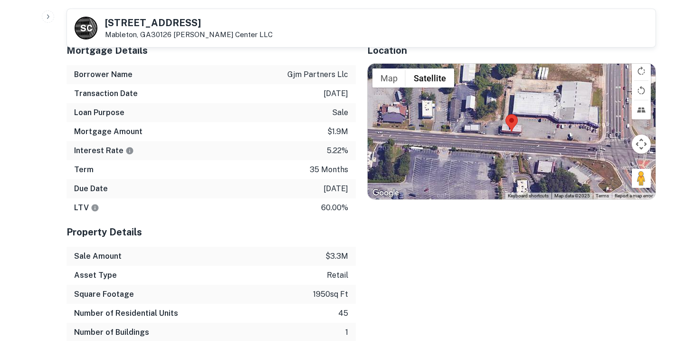
scroll to position [474, 0]
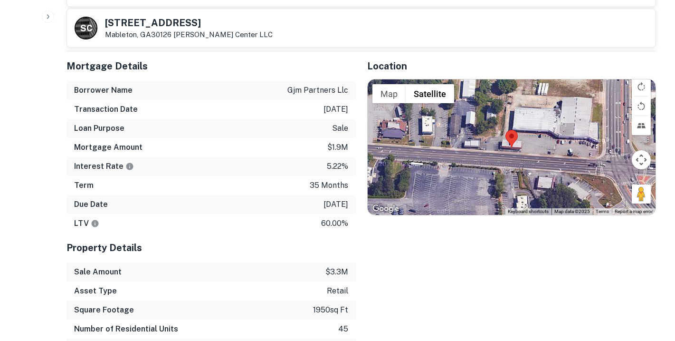
scroll to position [442, 0]
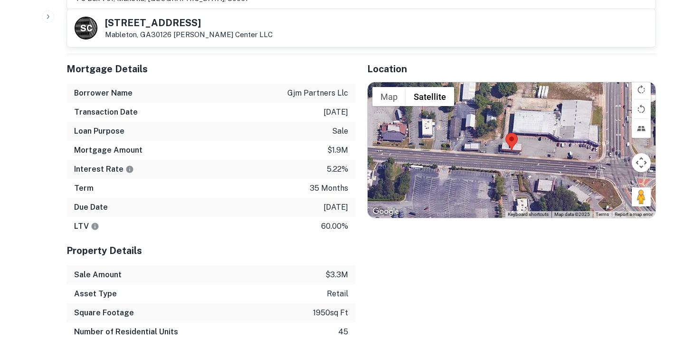
click at [395, 232] on div "Location ← Move left → Move right ↑ Move up ↓ Move down + Zoom in - Zoom out Ho…" at bounding box center [506, 216] width 301 height 325
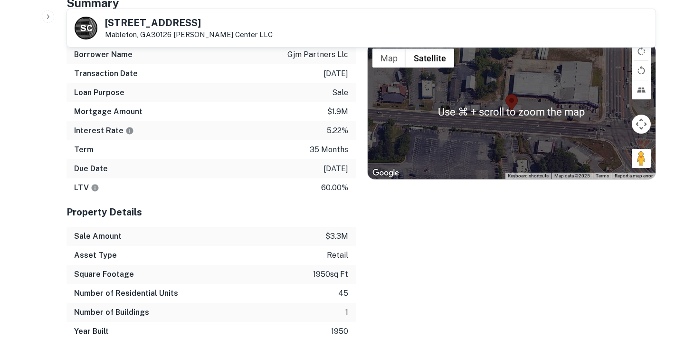
scroll to position [481, 0]
click at [399, 249] on div "Location ← Move left → Move right ↑ Move up ↓ Move down + Zoom in - Zoom out Ho…" at bounding box center [506, 177] width 301 height 325
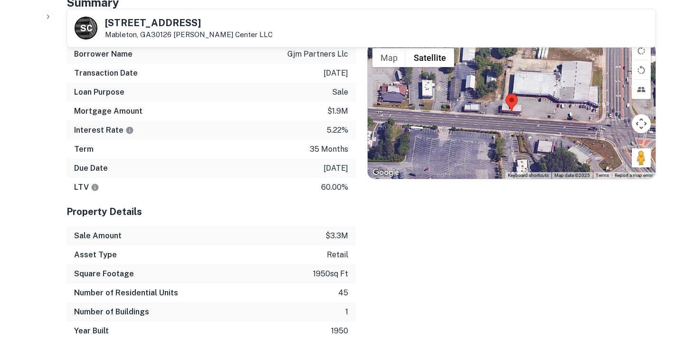
scroll to position [477, 0]
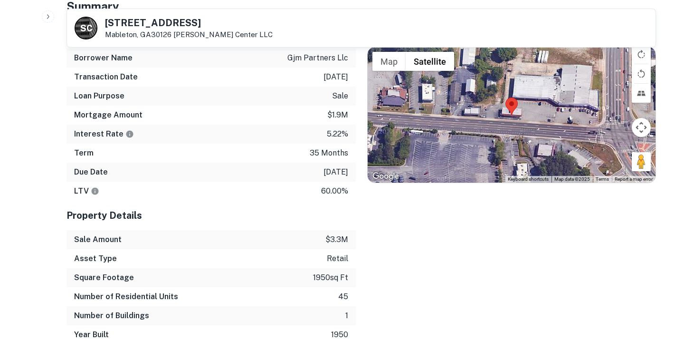
click at [380, 261] on div "Location ← Move left → Move right ↑ Move up ↓ Move down + Zoom in - Zoom out Ho…" at bounding box center [506, 181] width 301 height 325
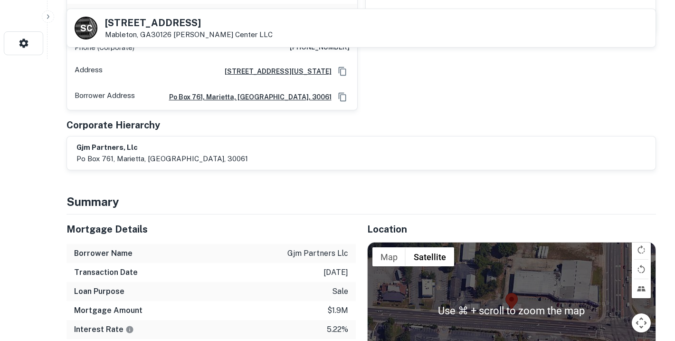
scroll to position [274, 0]
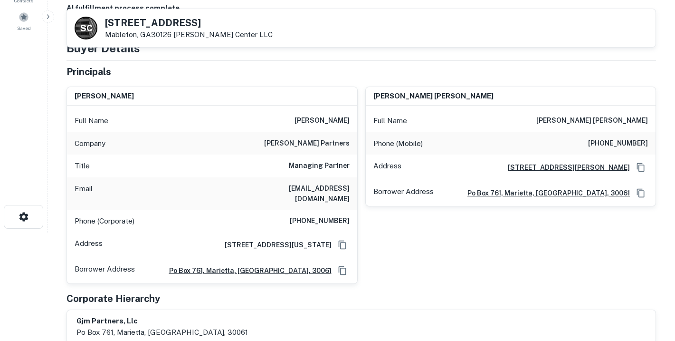
scroll to position [99, 0]
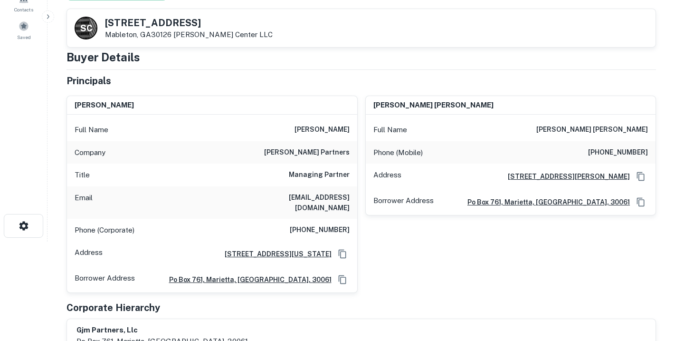
click at [447, 61] on div "Buyer Details" at bounding box center [360, 56] width 589 height 17
click at [468, 251] on div "[PERSON_NAME] [PERSON_NAME] Full Name [PERSON_NAME] [PERSON_NAME] Phone (Mobile…" at bounding box center [507, 190] width 299 height 205
click at [396, 300] on div "Corporate Hierarchy" at bounding box center [360, 307] width 589 height 14
click at [428, 70] on div "Buyer Details Principals [PERSON_NAME] Full Name [PERSON_NAME] Company [PERSON_…" at bounding box center [360, 200] width 589 height 304
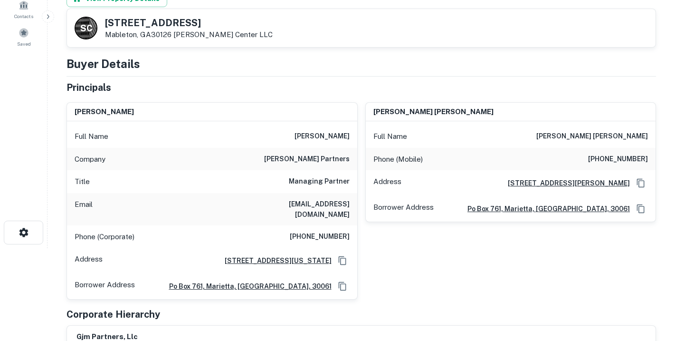
scroll to position [86, 0]
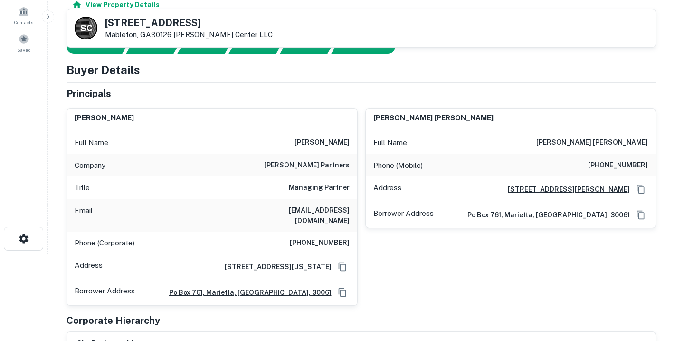
click at [512, 275] on div "[PERSON_NAME] [PERSON_NAME] Full Name [PERSON_NAME] [PERSON_NAME] Phone (Mobile…" at bounding box center [507, 203] width 299 height 205
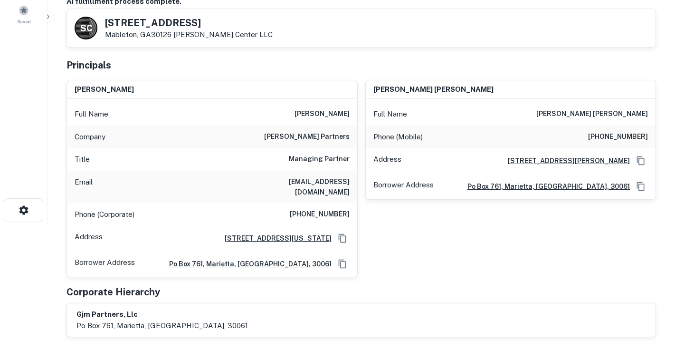
scroll to position [0, 0]
